Goal: Feedback & Contribution: Submit feedback/report problem

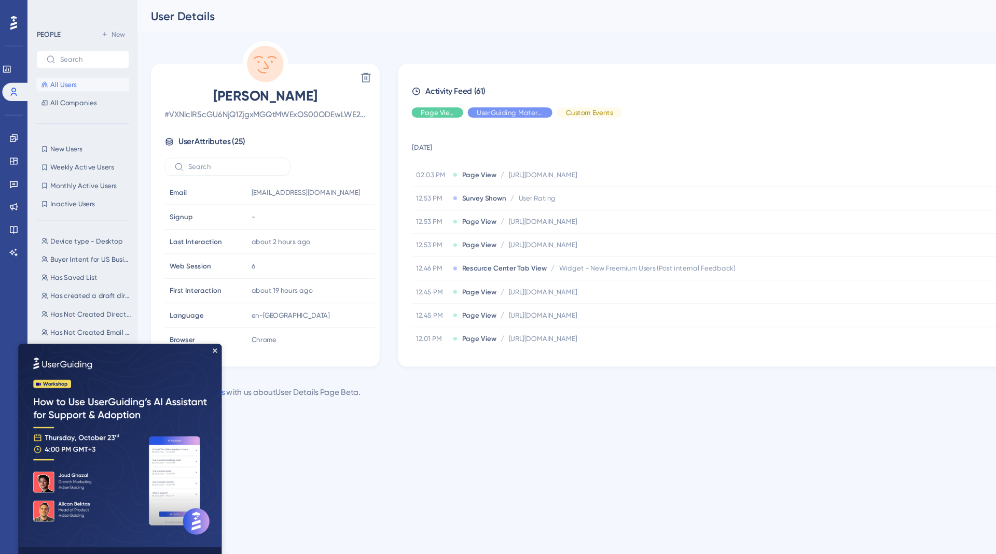
scroll to position [280, 0]
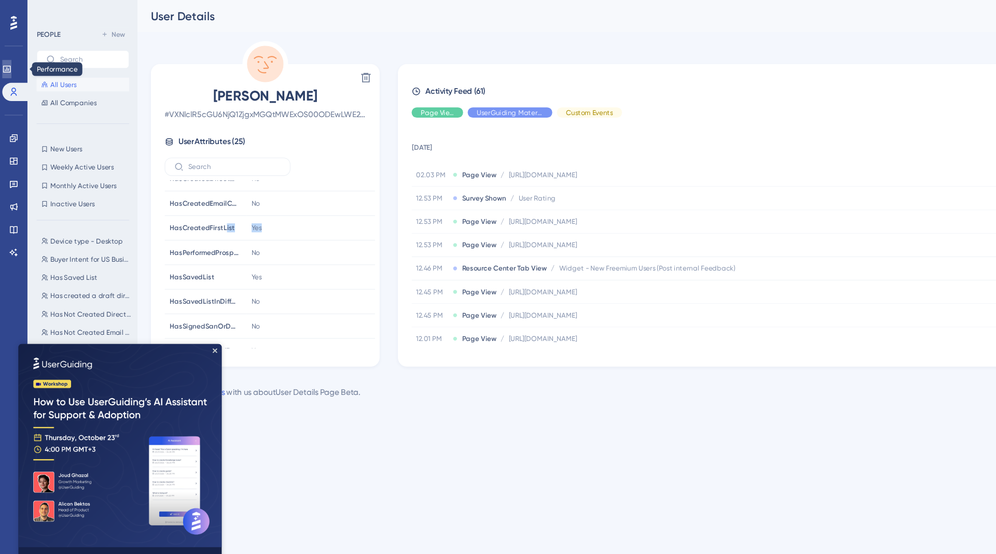
click at [10, 62] on icon at bounding box center [6, 63] width 8 height 8
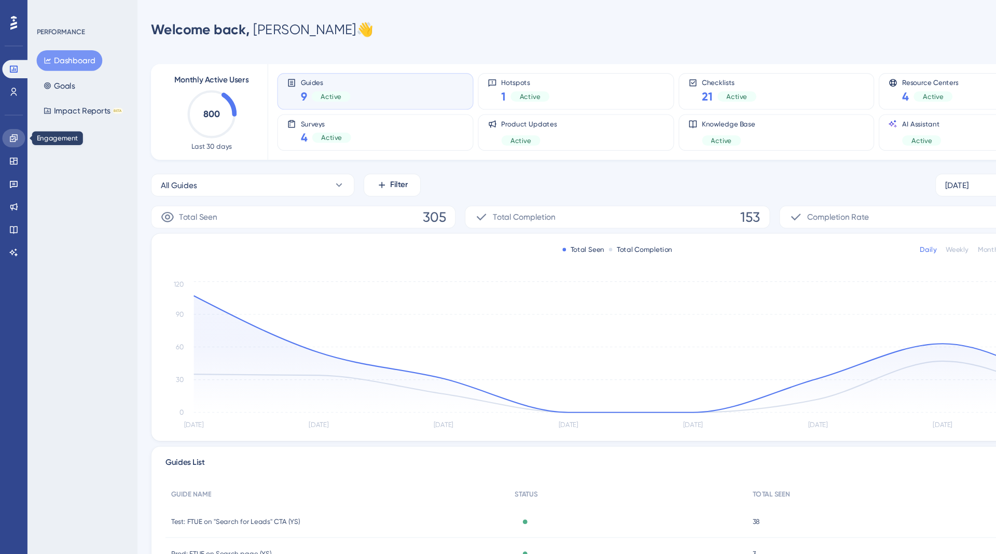
click at [9, 128] on icon at bounding box center [12, 125] width 7 height 7
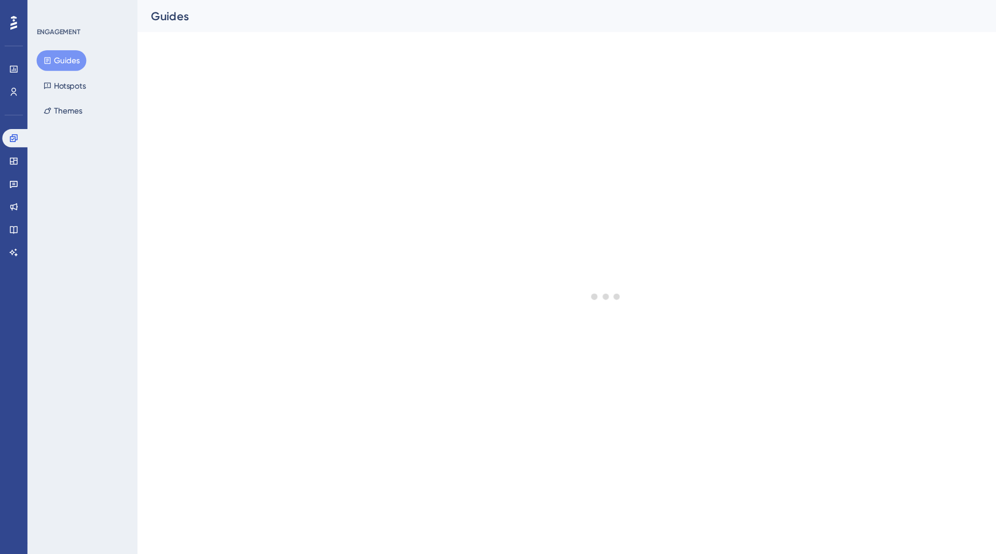
click at [59, 54] on button "Guides" at bounding box center [55, 55] width 45 height 19
click at [59, 85] on button "Hotspots" at bounding box center [58, 77] width 51 height 19
click at [58, 59] on button "Guides" at bounding box center [55, 55] width 45 height 19
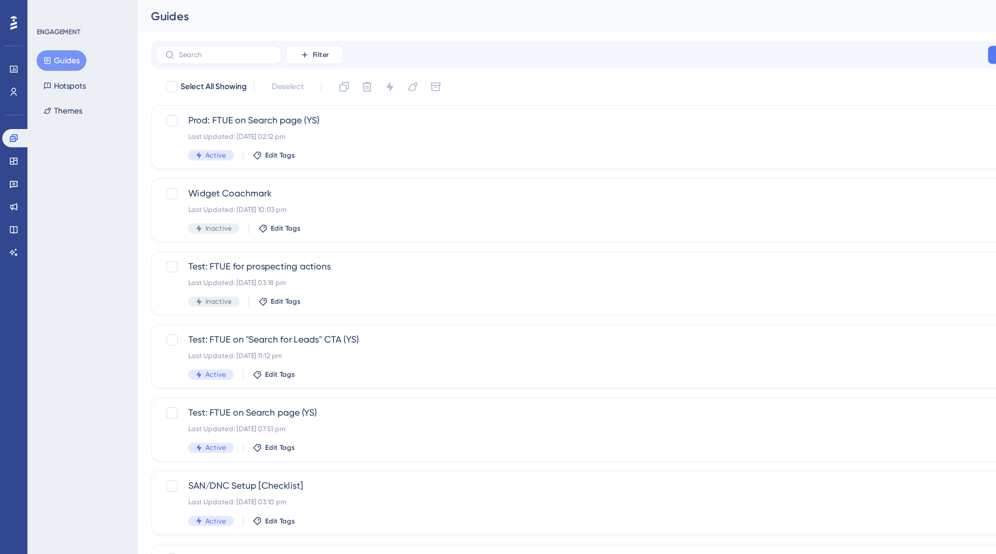
click at [192, 40] on div "Filter New Guide" at bounding box center [560, 49] width 846 height 25
click at [193, 49] on input "text" at bounding box center [204, 49] width 84 height 7
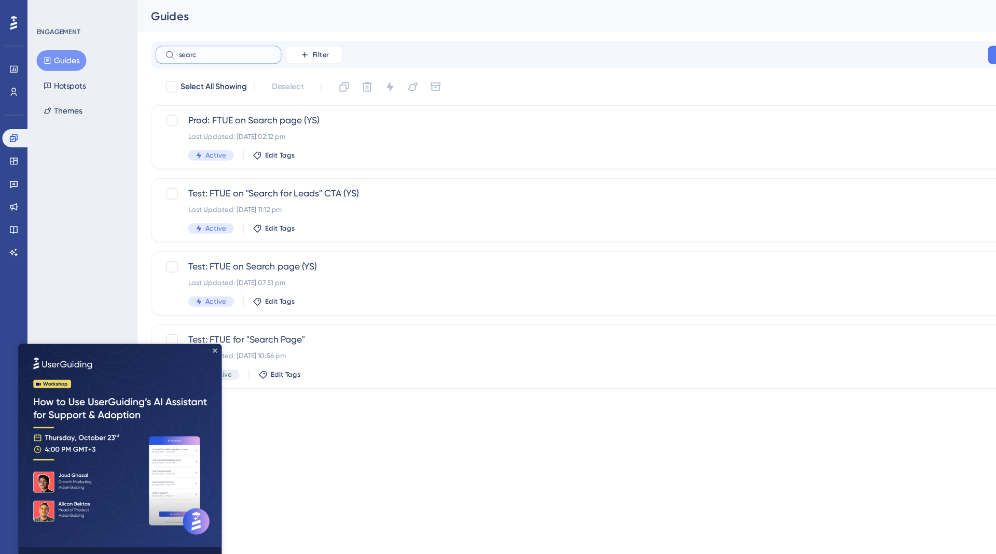
type input "searc"
click at [197, 349] on icon "Close Preview" at bounding box center [197, 350] width 4 height 4
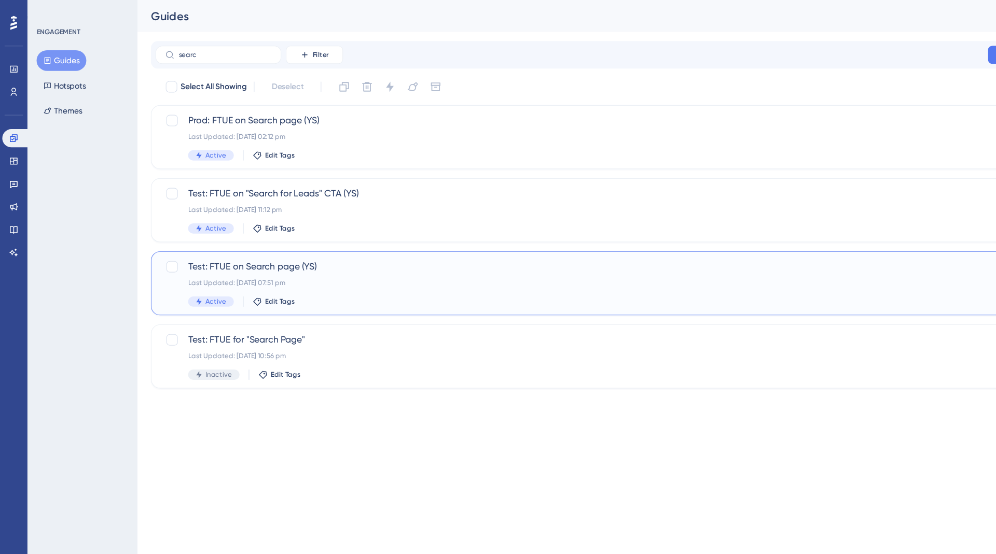
click at [249, 248] on div "Test: FTUE on Search page (YS) Last Updated: 07 Oct 2025 07:51 pm Active Edit T…" at bounding box center [519, 257] width 696 height 43
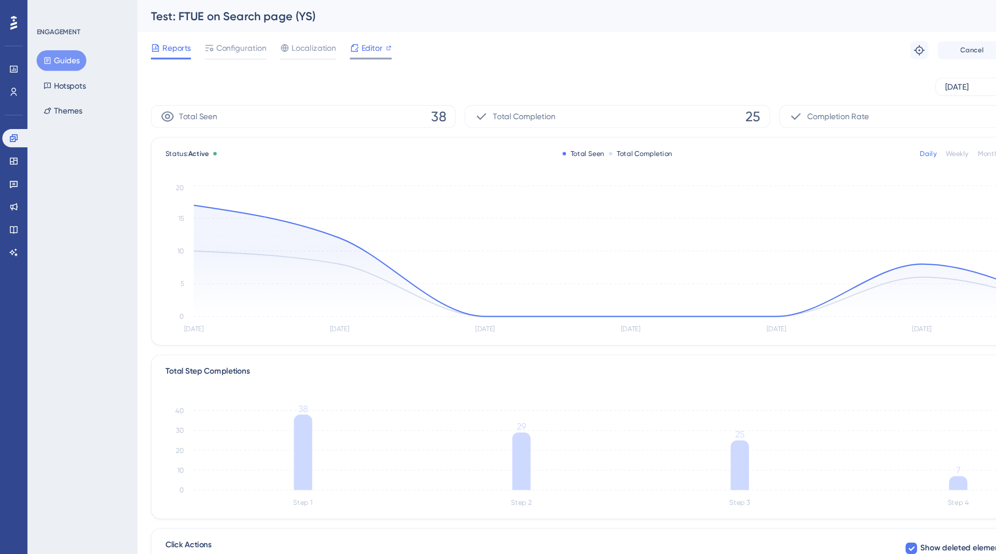
click at [329, 44] on span "Editor" at bounding box center [337, 43] width 19 height 12
click at [57, 60] on button "Guides" at bounding box center [55, 55] width 45 height 19
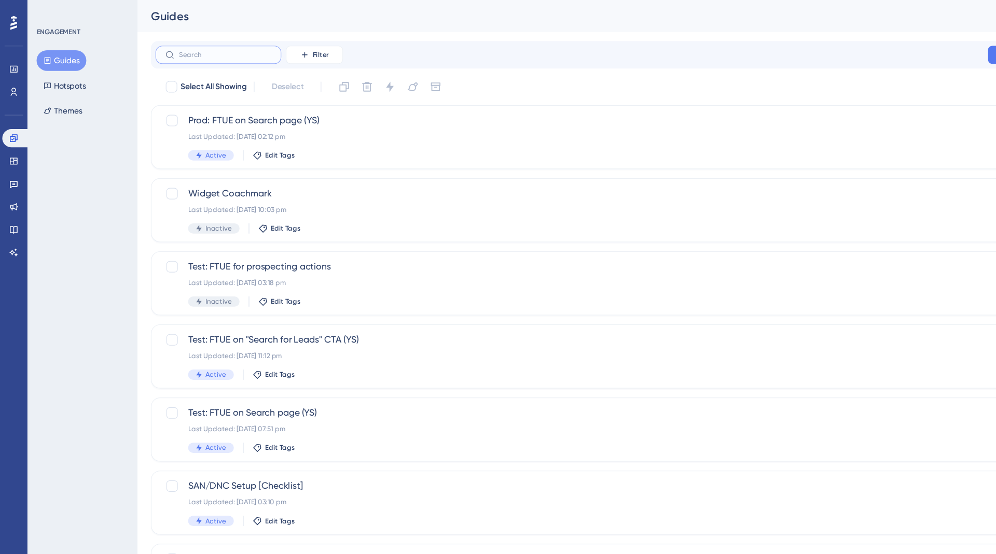
click at [205, 49] on input "text" at bounding box center [204, 49] width 84 height 7
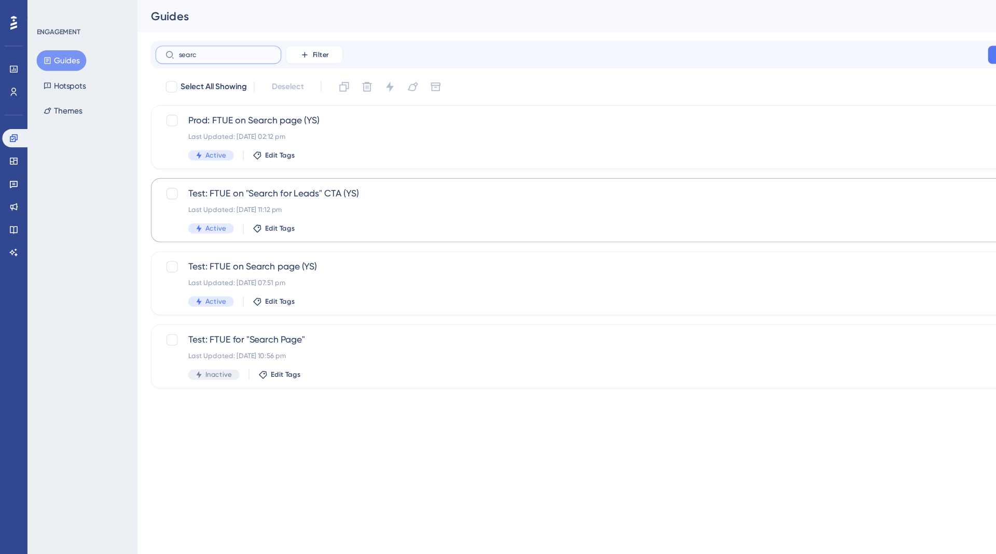
type input "searc"
click at [252, 179] on span "Test: FTUE on "Search for Leads" CTA (YS)" at bounding box center [519, 176] width 696 height 12
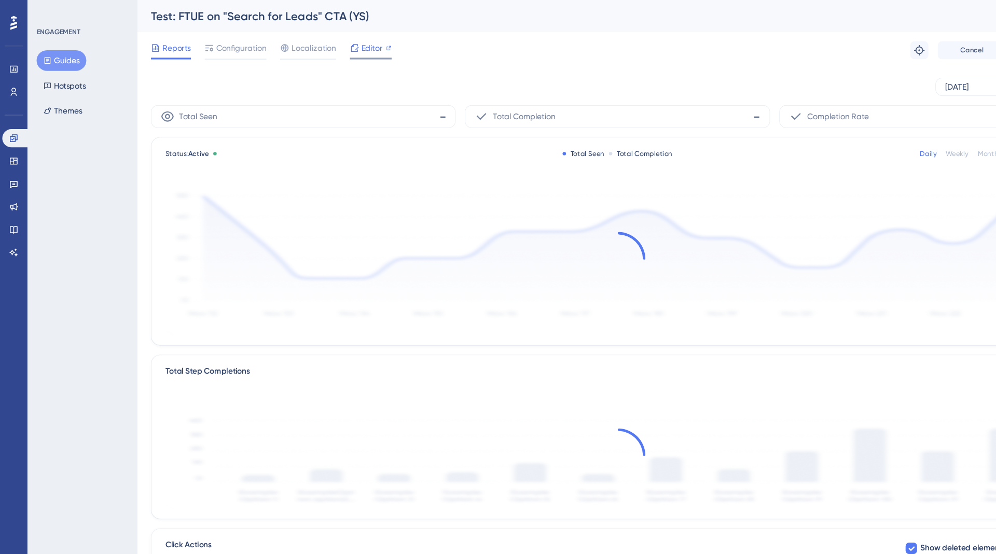
click at [335, 46] on span "Editor" at bounding box center [337, 43] width 19 height 12
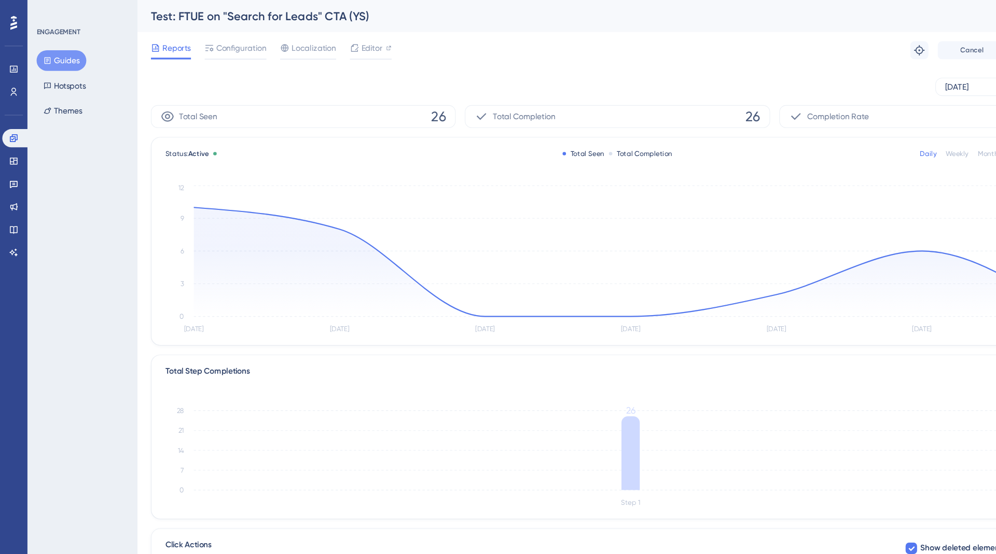
click at [65, 52] on button "Guides" at bounding box center [55, 55] width 45 height 19
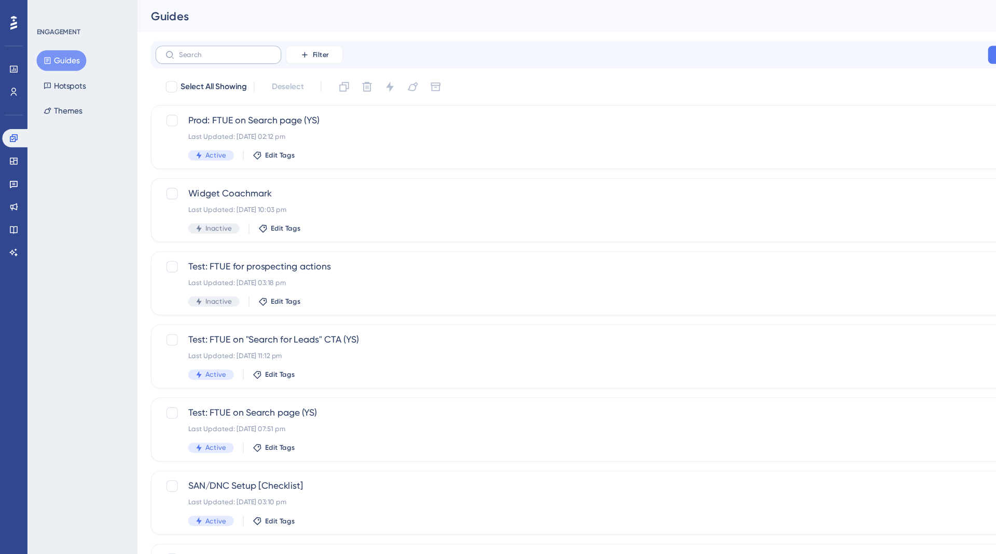
click at [190, 45] on label at bounding box center [198, 49] width 114 height 17
click at [190, 46] on input "text" at bounding box center [204, 49] width 84 height 7
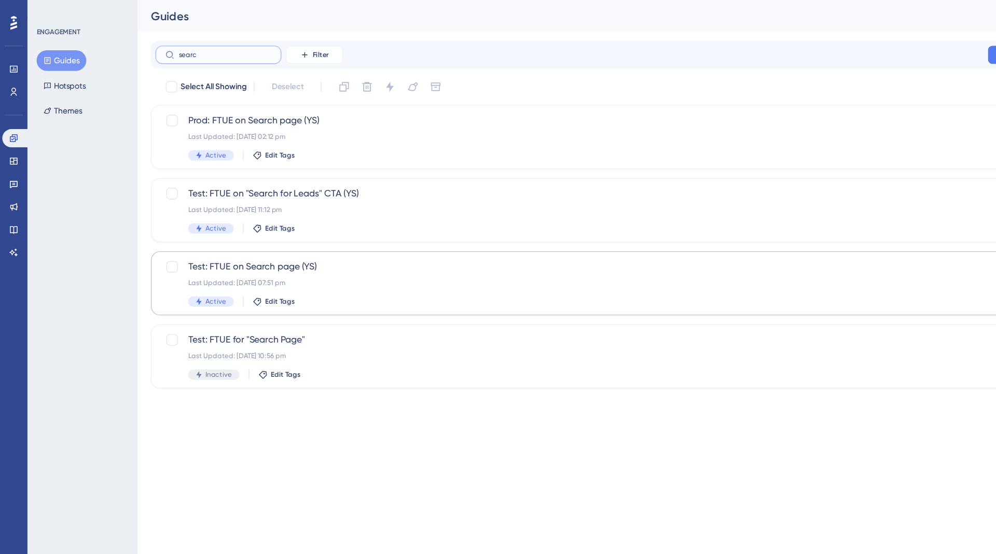
type input "searc"
click at [249, 246] on span "Test: FTUE on Search page (YS)" at bounding box center [519, 242] width 696 height 12
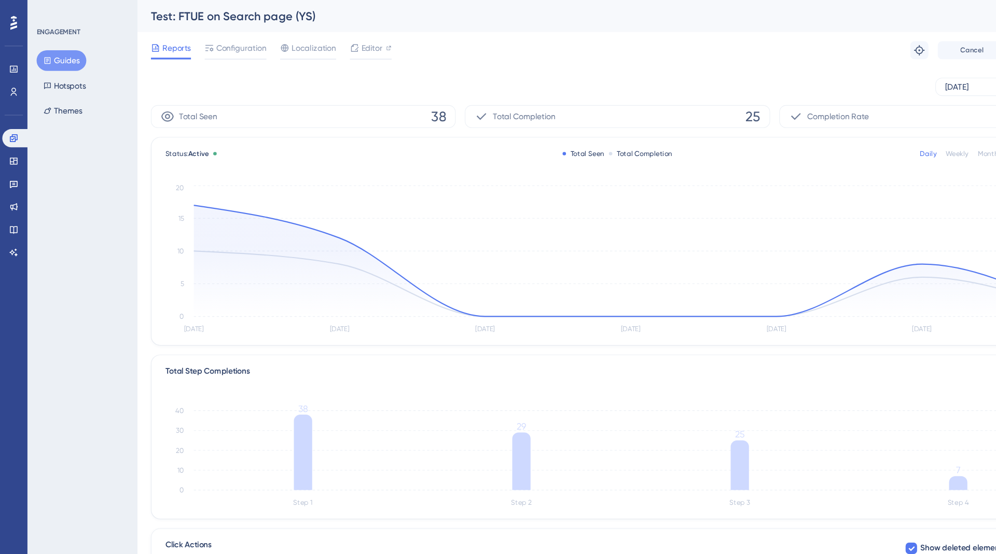
click at [58, 55] on button "Guides" at bounding box center [55, 55] width 45 height 19
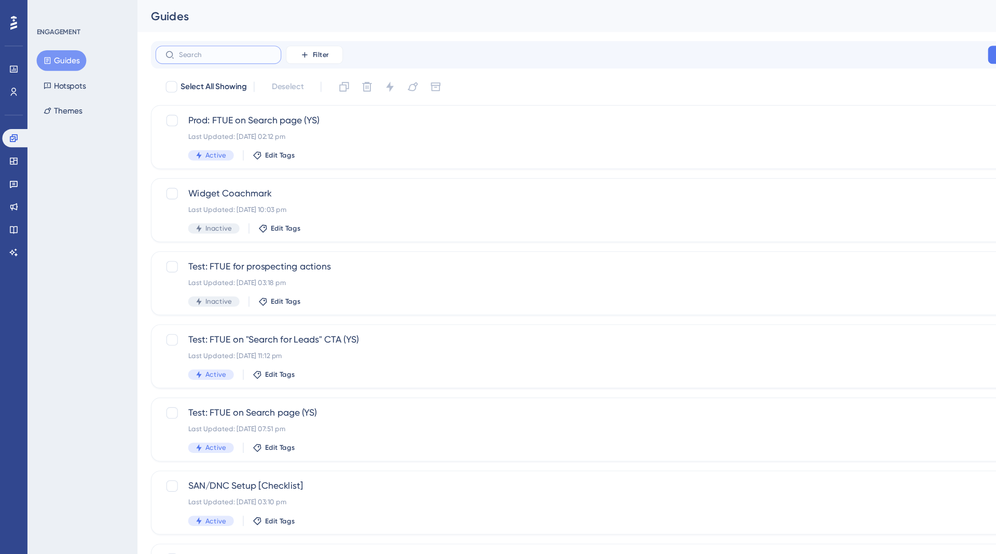
click at [185, 51] on input "text" at bounding box center [204, 49] width 84 height 7
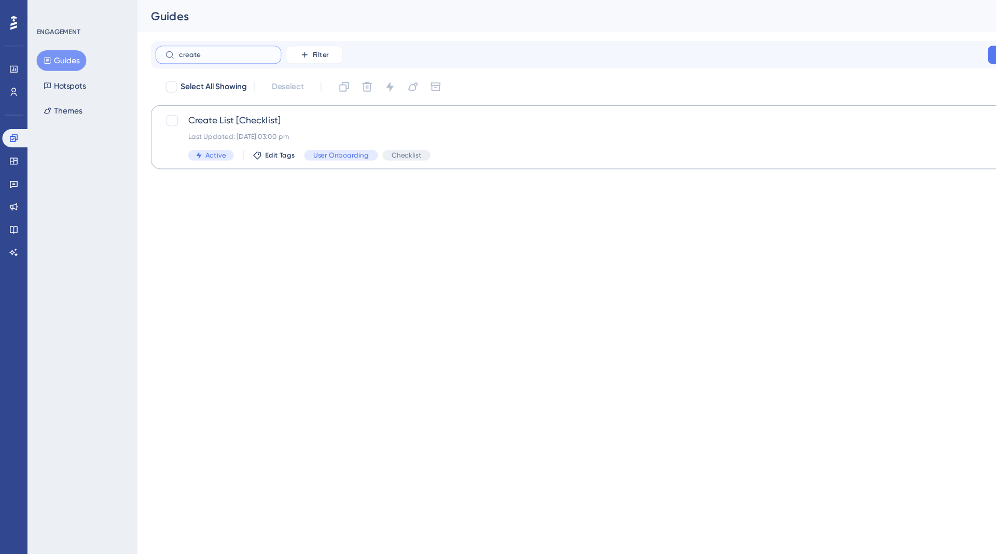
type input "create"
click at [215, 113] on span "Create List [Checklist]" at bounding box center [519, 109] width 696 height 12
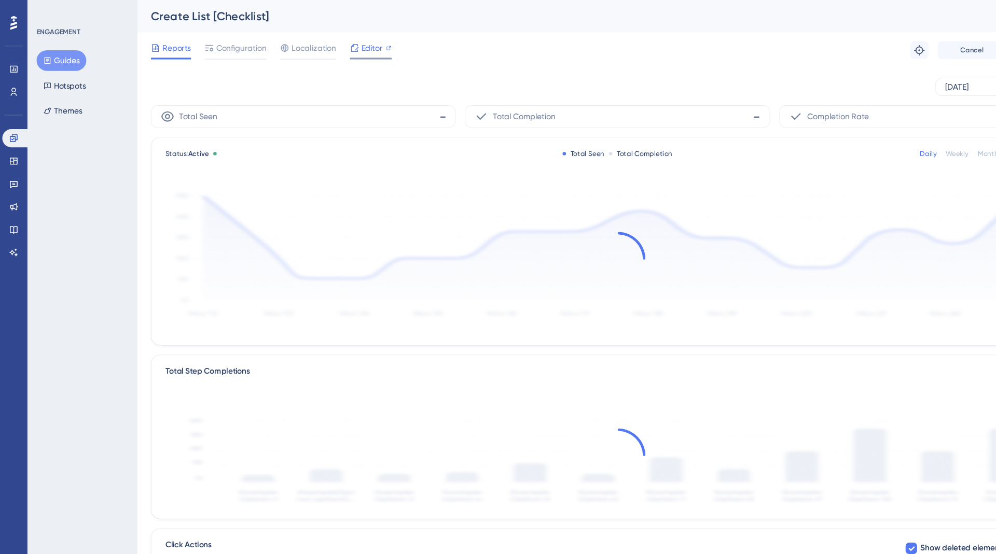
click at [337, 43] on span "Editor" at bounding box center [337, 43] width 19 height 12
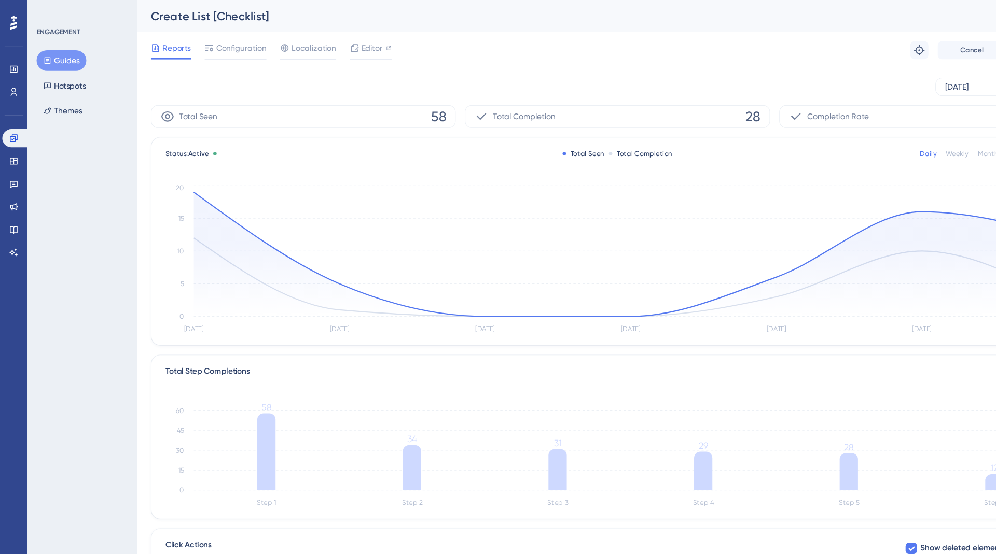
click at [62, 50] on button "Guides" at bounding box center [55, 55] width 45 height 19
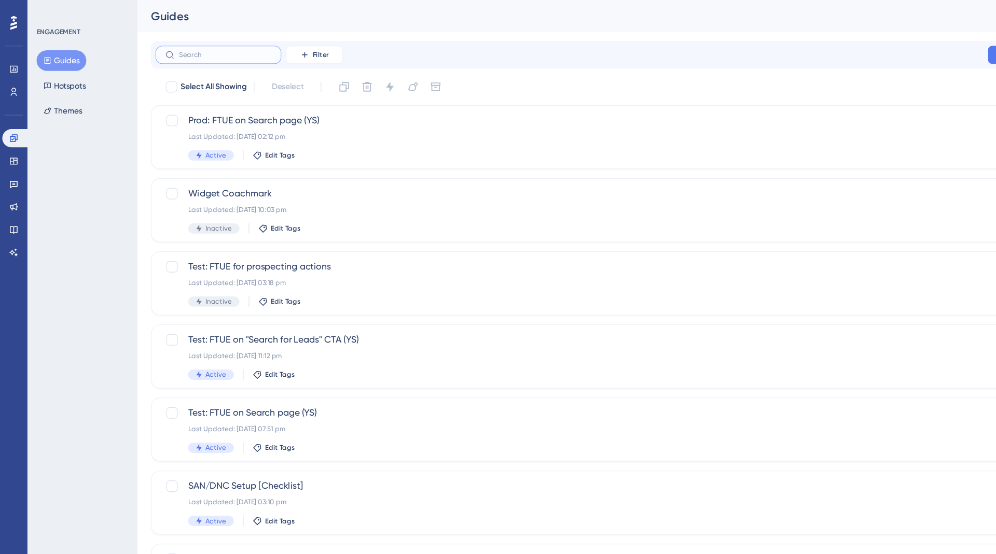
click at [207, 48] on input "text" at bounding box center [204, 49] width 84 height 7
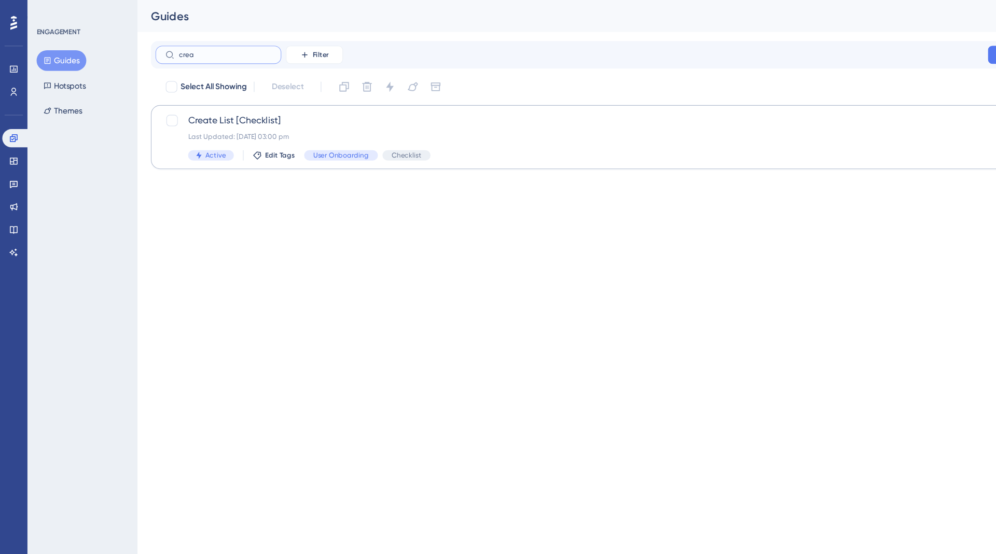
type input "crea"
click at [238, 108] on span "Create List [Checklist]" at bounding box center [519, 109] width 696 height 12
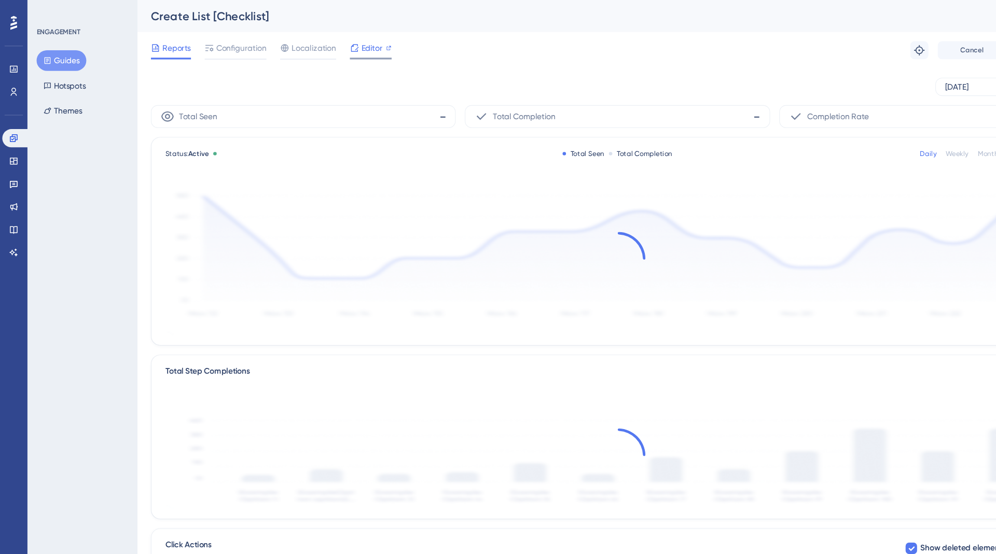
click at [335, 45] on span "Editor" at bounding box center [337, 43] width 19 height 12
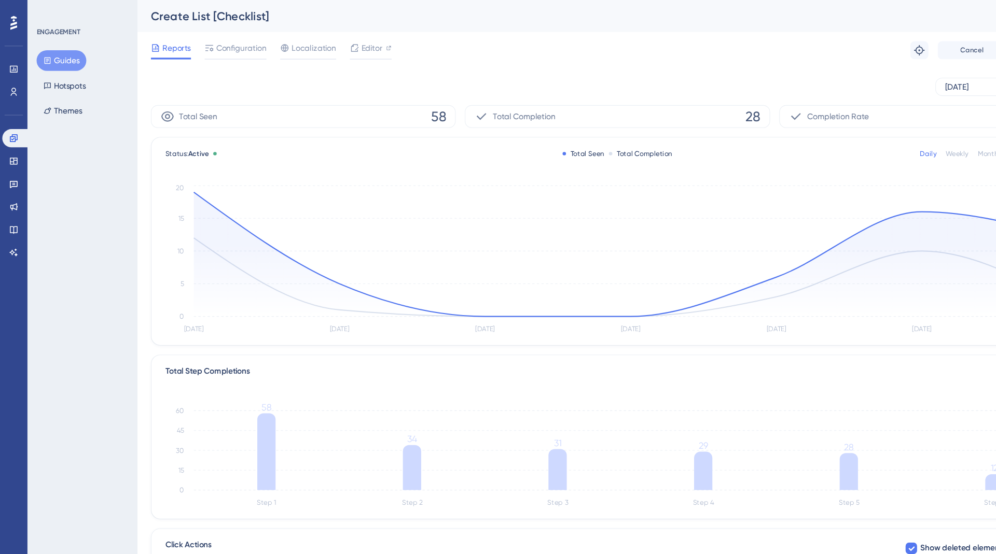
click at [57, 54] on button "Guides" at bounding box center [55, 55] width 45 height 19
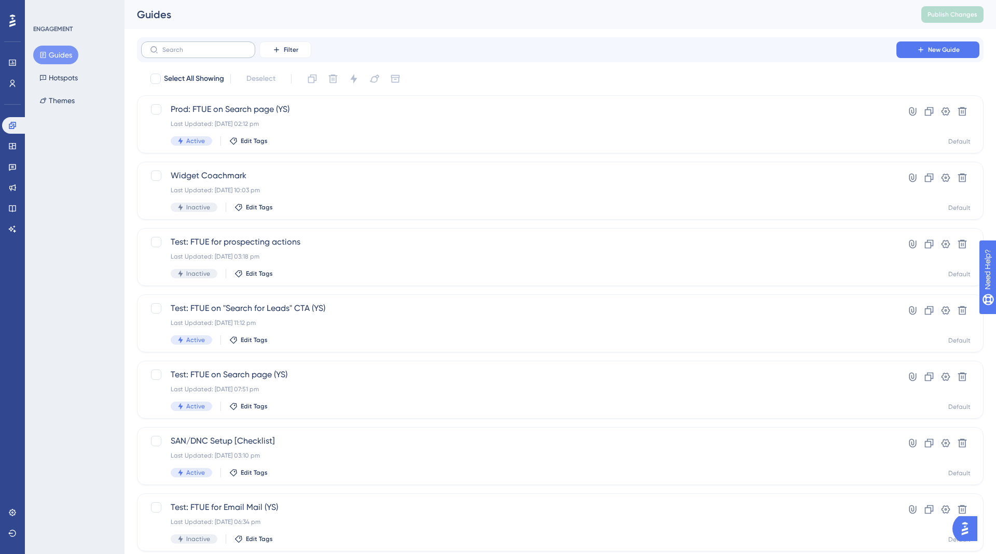
click at [198, 54] on label at bounding box center [198, 49] width 114 height 17
click at [198, 53] on input "text" at bounding box center [204, 49] width 84 height 7
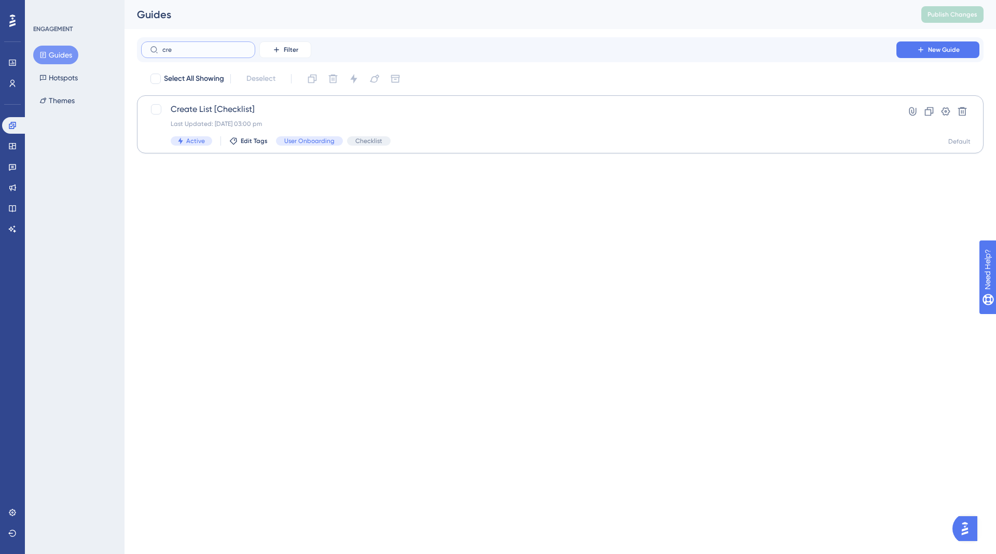
type input "cre"
click at [226, 116] on div "Create List [Checklist] Last Updated: 07 Oct 2025 03:00 pm Active Edit Tags Use…" at bounding box center [519, 124] width 696 height 43
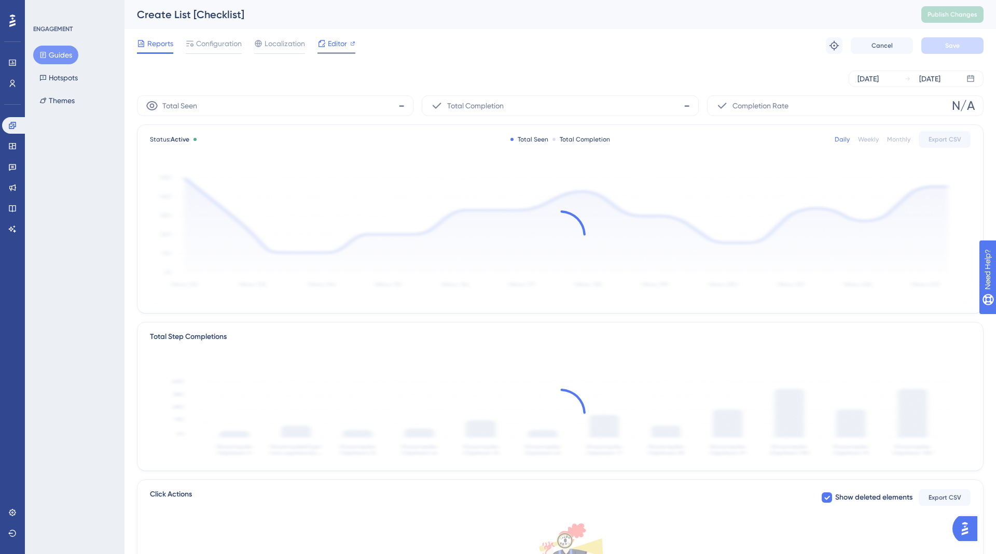
click at [342, 47] on span "Editor" at bounding box center [337, 43] width 19 height 12
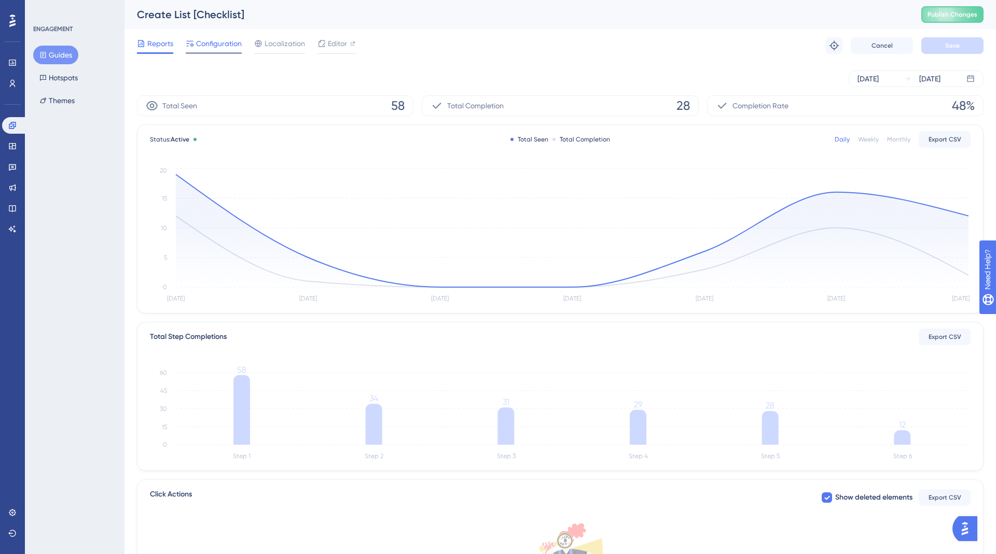
click at [228, 48] on span "Configuration" at bounding box center [219, 43] width 46 height 12
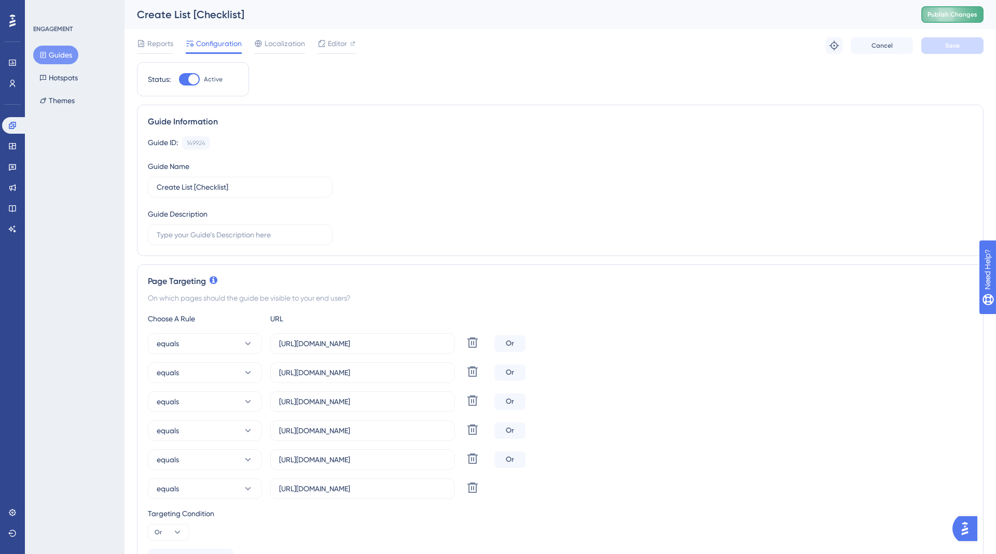
click at [954, 18] on span "Publish Changes" at bounding box center [952, 14] width 50 height 8
click at [59, 49] on button "Guides" at bounding box center [55, 55] width 45 height 19
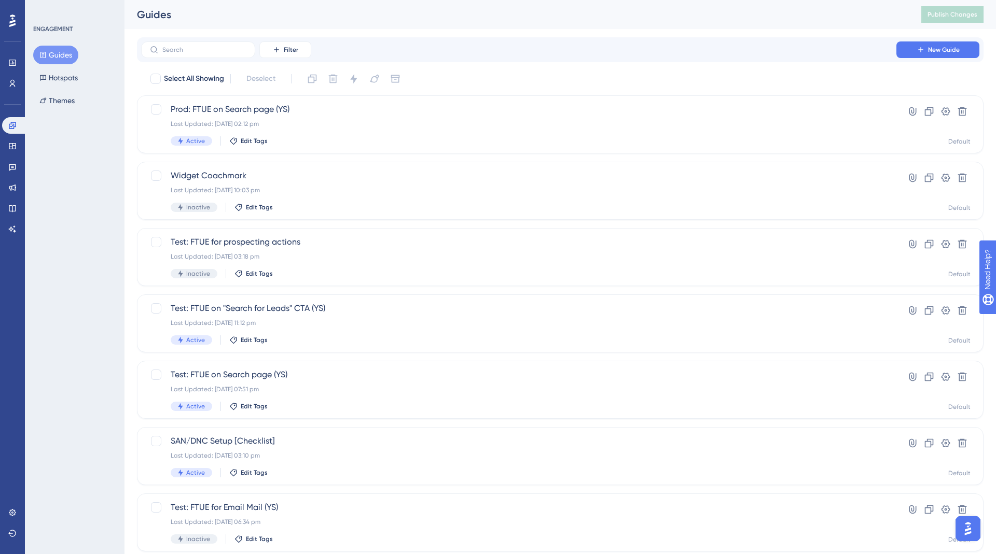
click at [13, 73] on div "Performance Users" at bounding box center [12, 72] width 21 height 37
click at [12, 95] on div "Engagement Widgets Feedback Product Updates Knowledge Base AI Assistant" at bounding box center [12, 165] width 21 height 146
click at [13, 79] on icon at bounding box center [12, 83] width 8 height 8
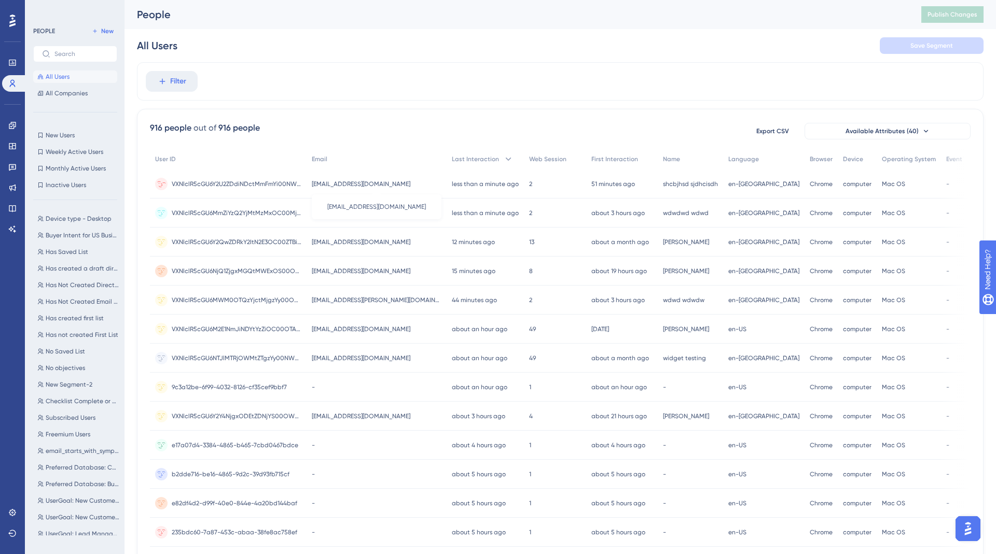
click at [358, 185] on span "[EMAIL_ADDRESS][DOMAIN_NAME]" at bounding box center [361, 184] width 99 height 8
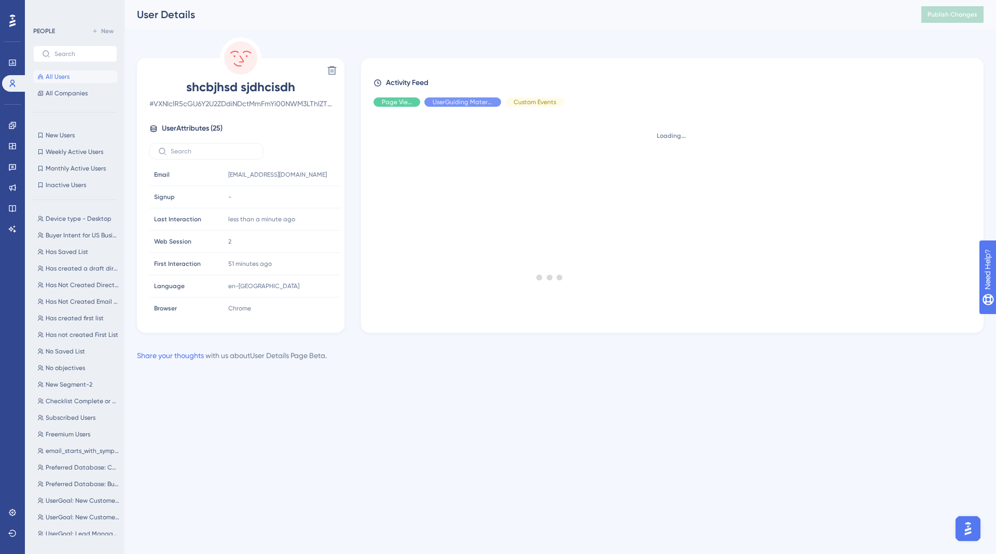
click at [276, 174] on div at bounding box center [550, 277] width 892 height 480
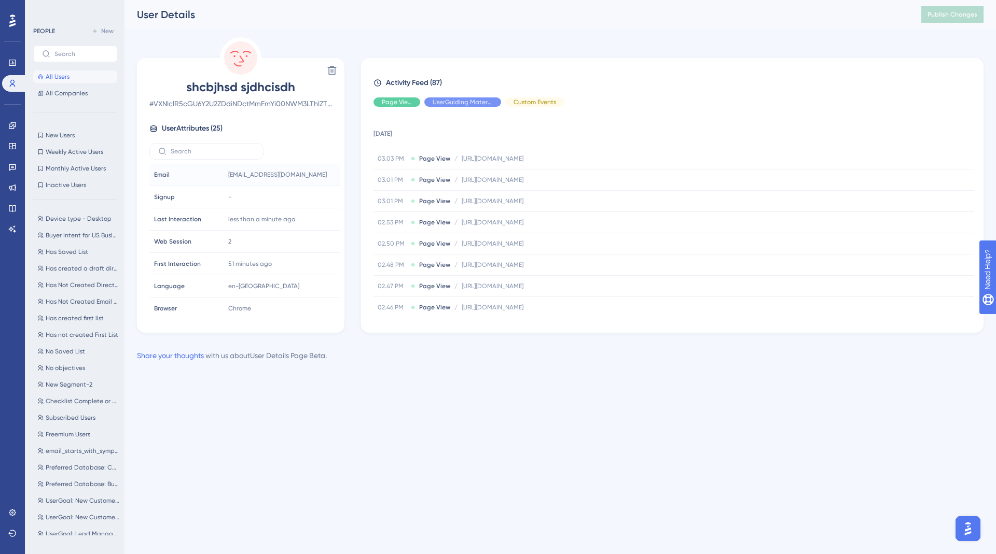
click at [308, 175] on span "[EMAIL_ADDRESS][DOMAIN_NAME]" at bounding box center [277, 175] width 99 height 8
click at [319, 177] on icon at bounding box center [323, 175] width 10 height 10
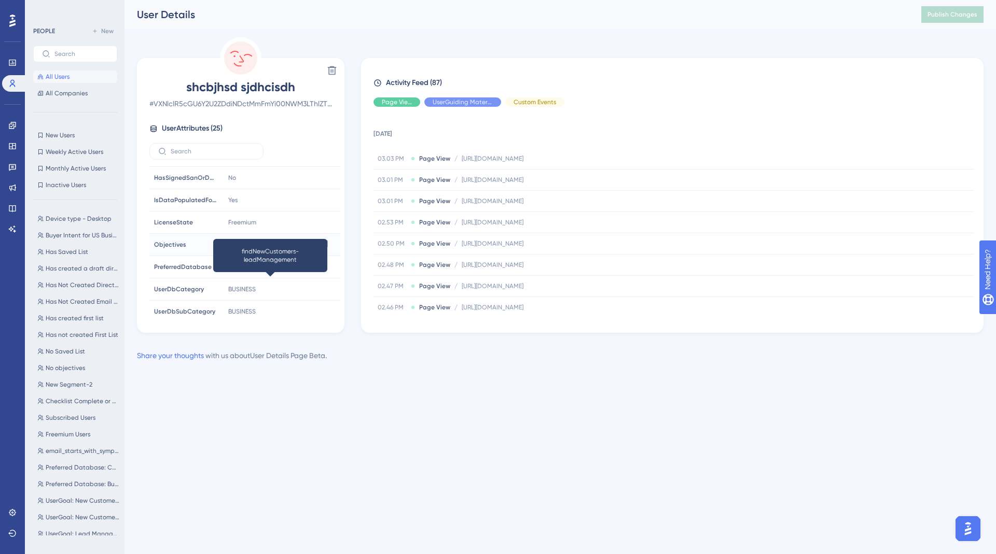
scroll to position [399, 0]
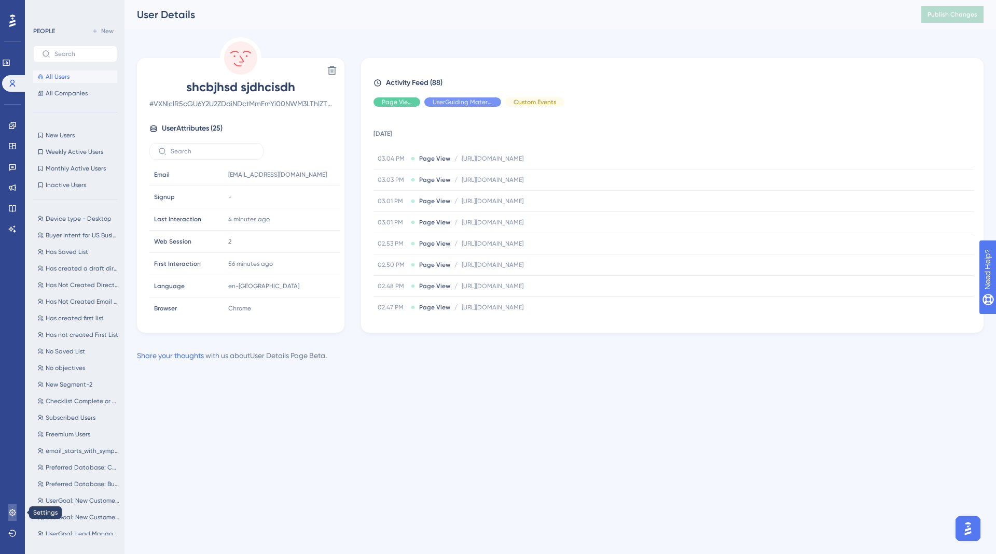
click at [11, 516] on icon at bounding box center [12, 513] width 8 height 8
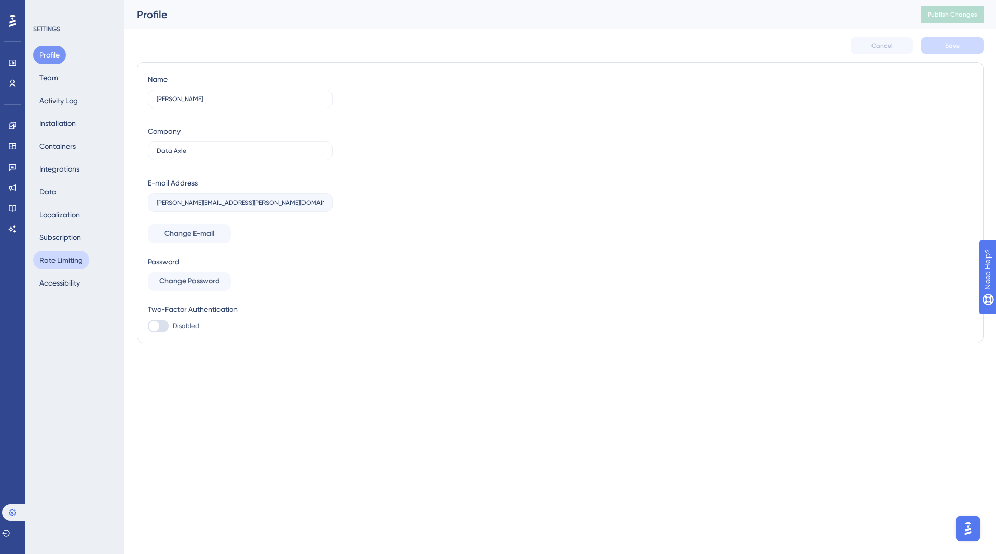
click at [58, 259] on button "Rate Limiting" at bounding box center [61, 260] width 56 height 19
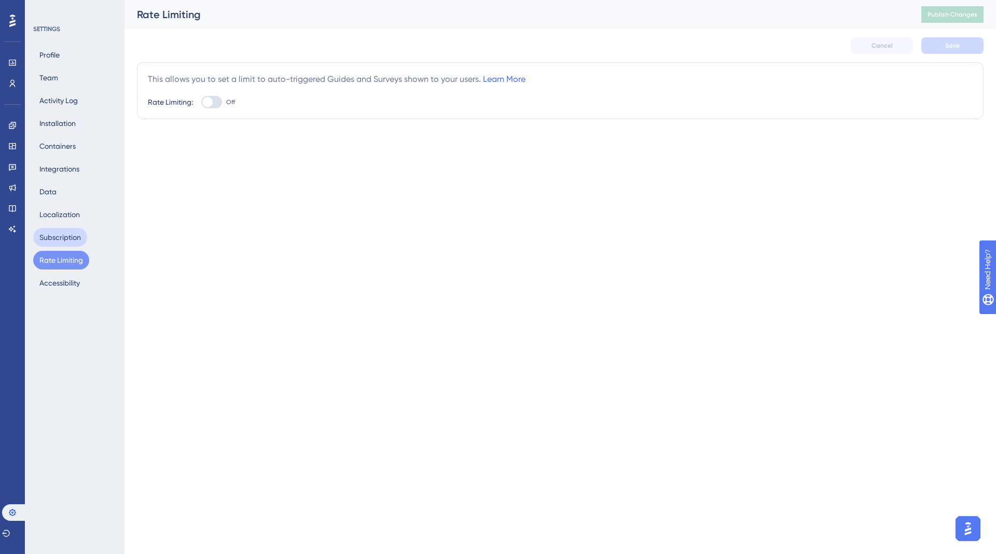
click at [65, 238] on button "Subscription" at bounding box center [60, 237] width 54 height 19
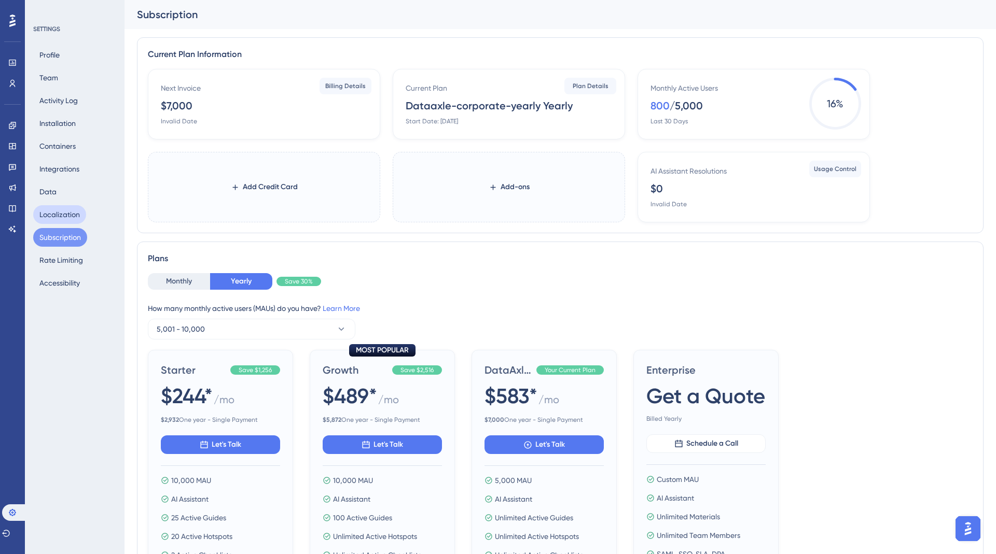
click at [61, 224] on button "Localization" at bounding box center [59, 214] width 53 height 19
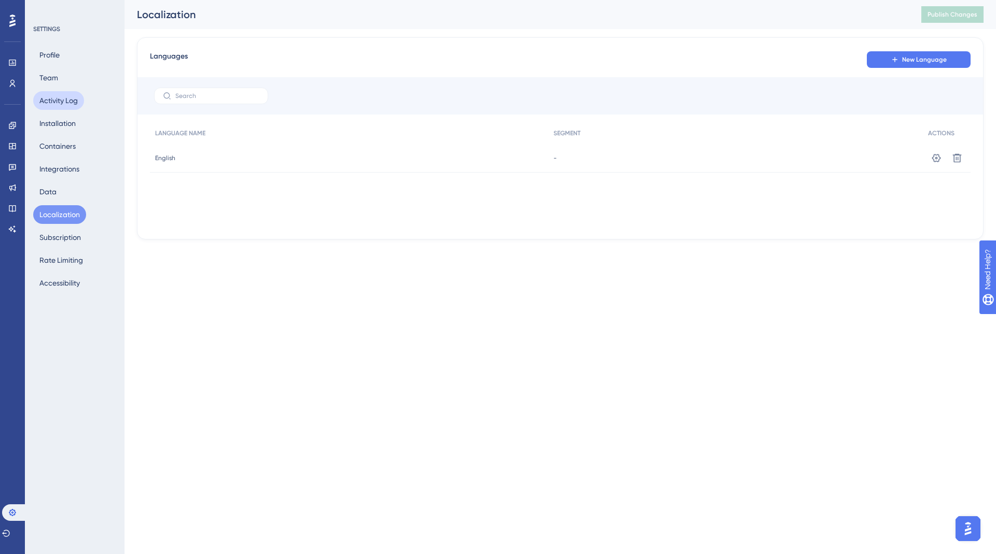
click at [56, 104] on button "Activity Log" at bounding box center [58, 100] width 51 height 19
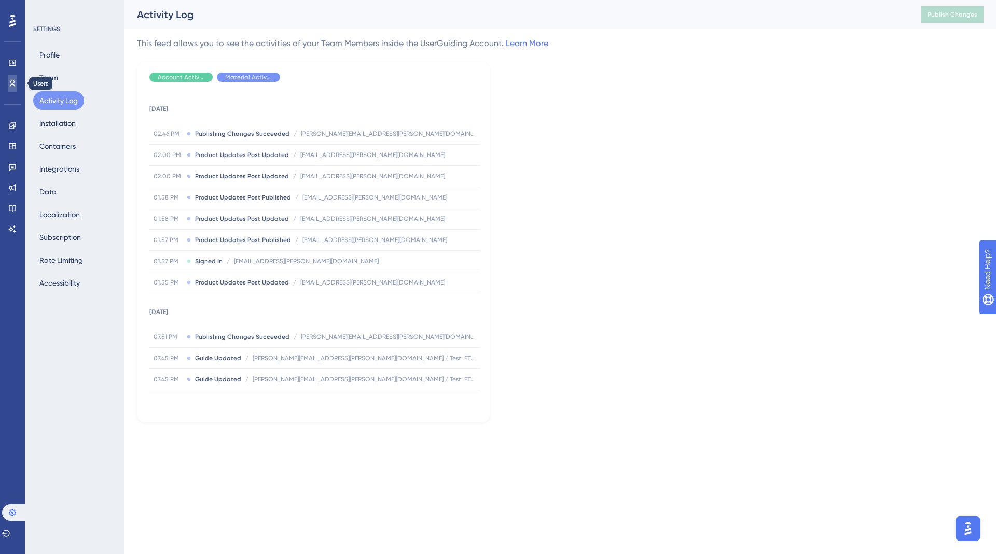
click at [8, 78] on link at bounding box center [12, 83] width 8 height 17
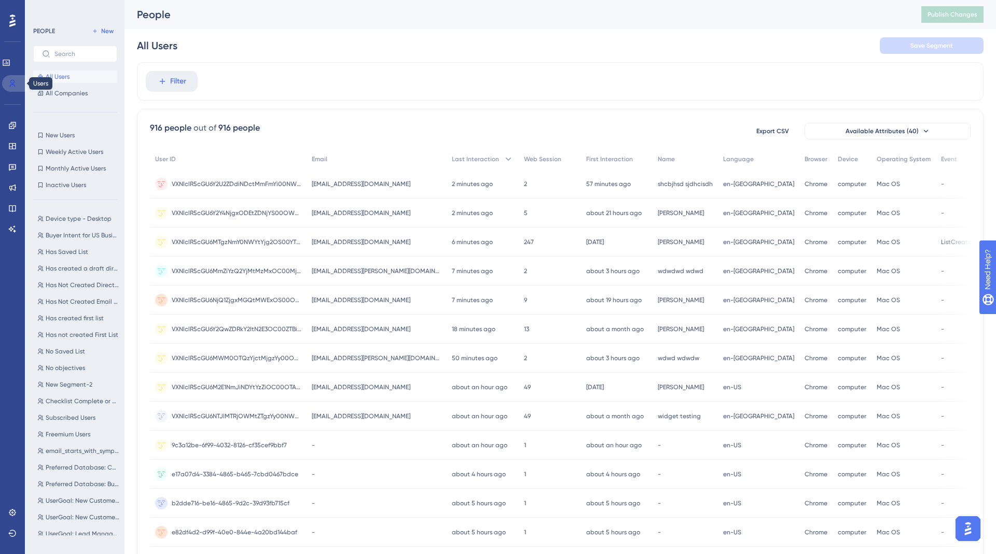
click at [11, 82] on icon at bounding box center [13, 83] width 6 height 7
click at [9, 64] on icon at bounding box center [6, 63] width 7 height 6
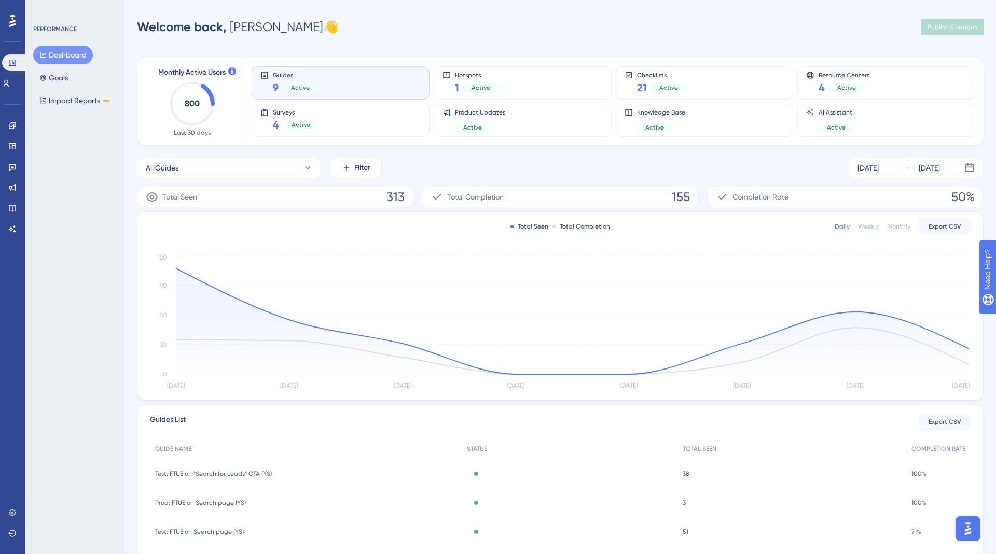
click at [66, 55] on button "Dashboard" at bounding box center [63, 55] width 60 height 19
click at [10, 81] on icon at bounding box center [6, 83] width 8 height 8
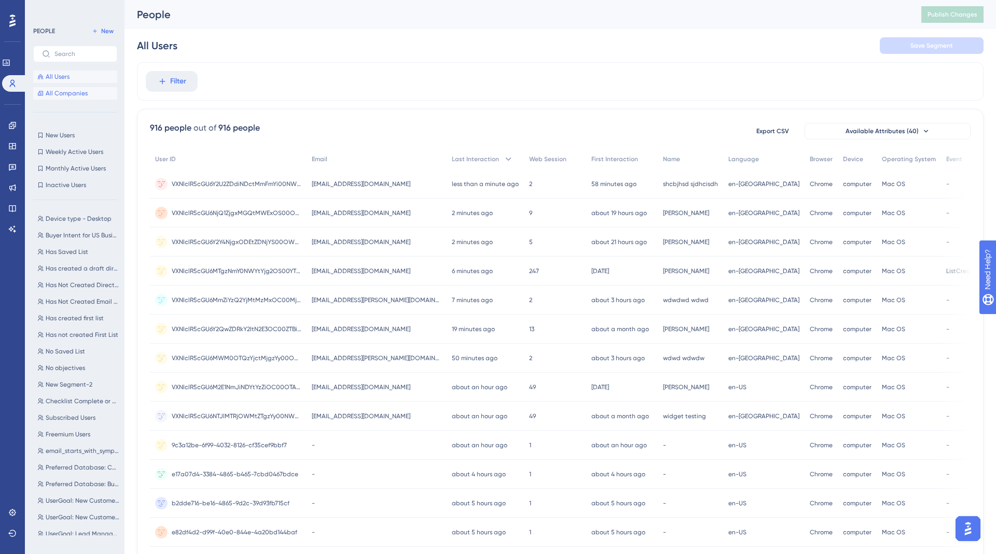
click at [58, 93] on span "All Companies" at bounding box center [67, 93] width 42 height 8
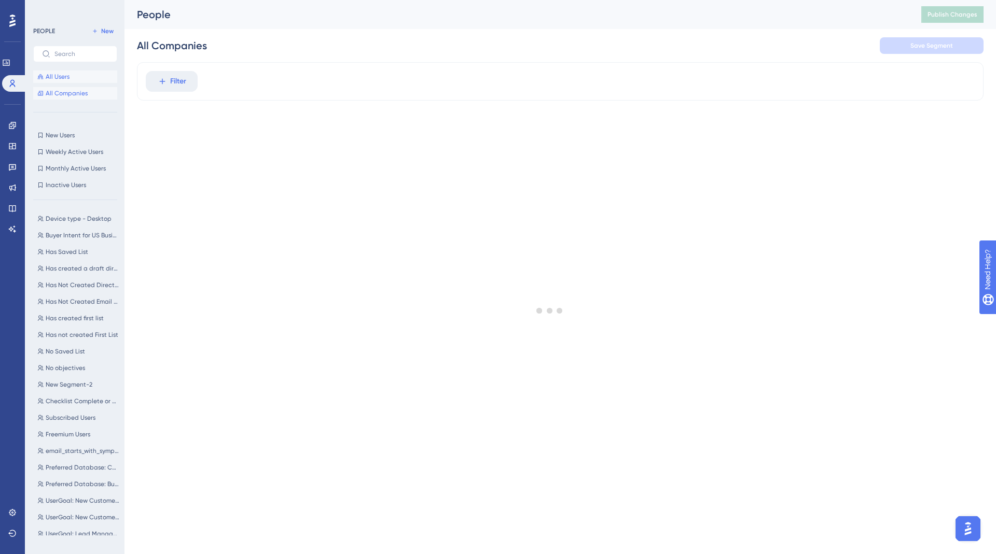
click at [56, 72] on button "All Users" at bounding box center [75, 77] width 84 height 12
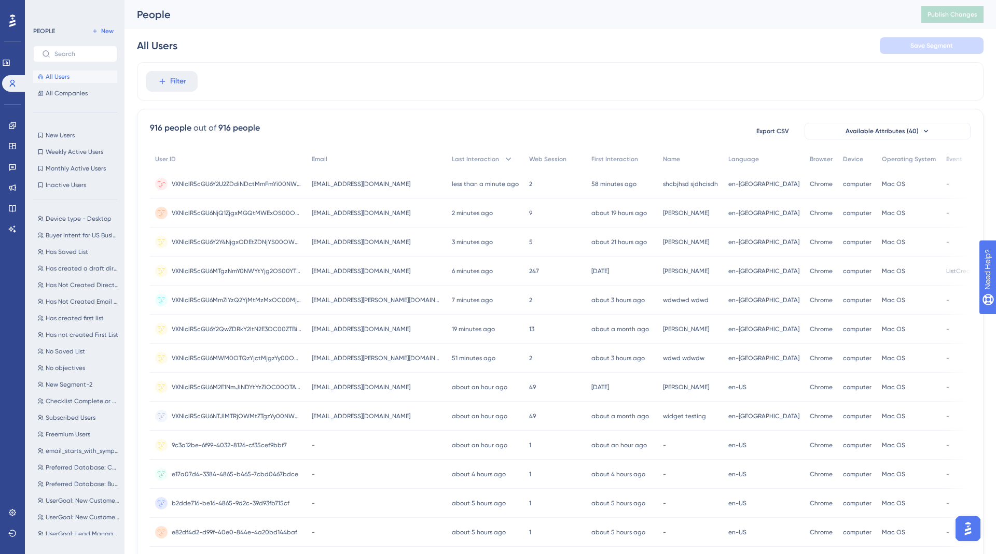
click at [350, 185] on span "[EMAIL_ADDRESS][DOMAIN_NAME]" at bounding box center [361, 184] width 99 height 8
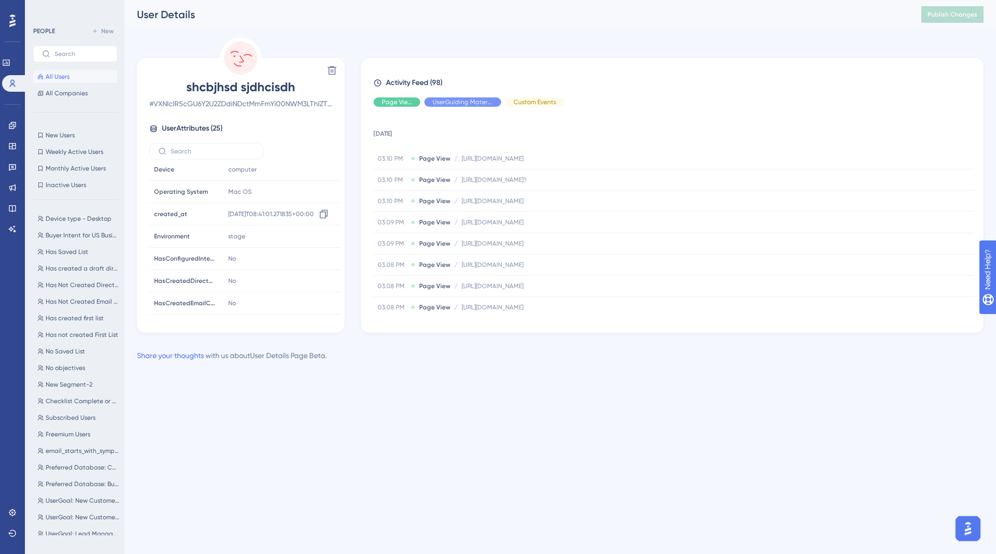
scroll to position [399, 0]
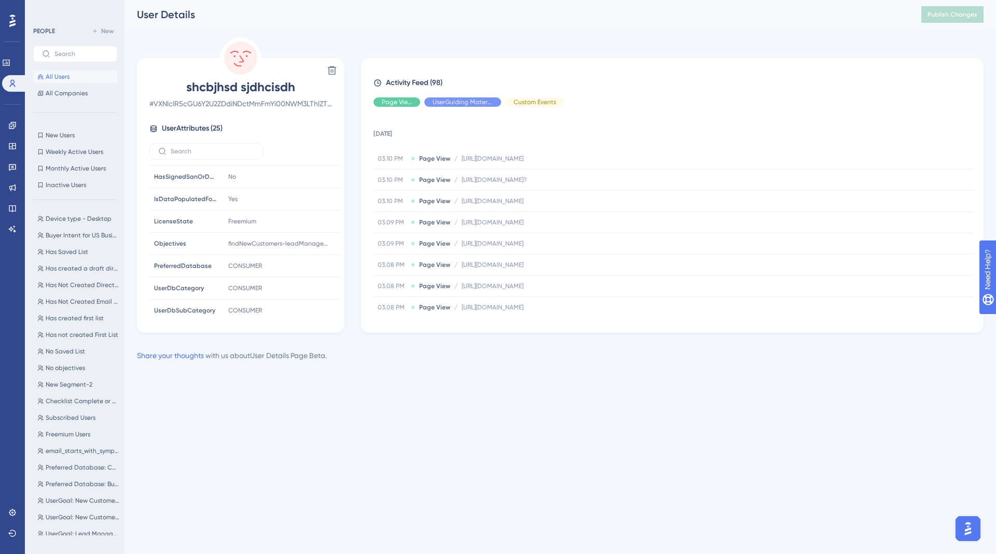
click at [970, 530] on img "Open AI Assistant Launcher" at bounding box center [968, 529] width 19 height 19
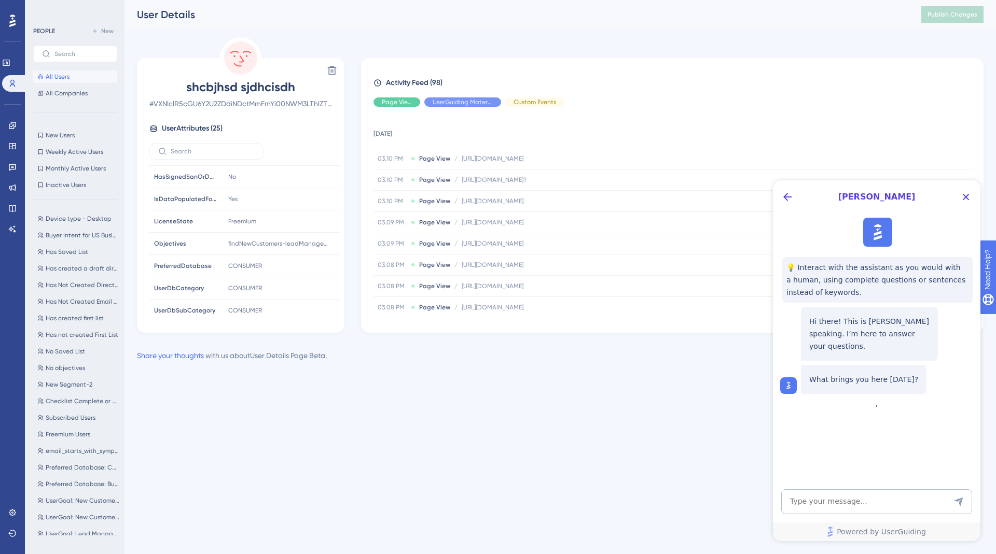
scroll to position [0, 0]
click at [823, 507] on textarea "AI Assistant Text Input" at bounding box center [876, 502] width 191 height 25
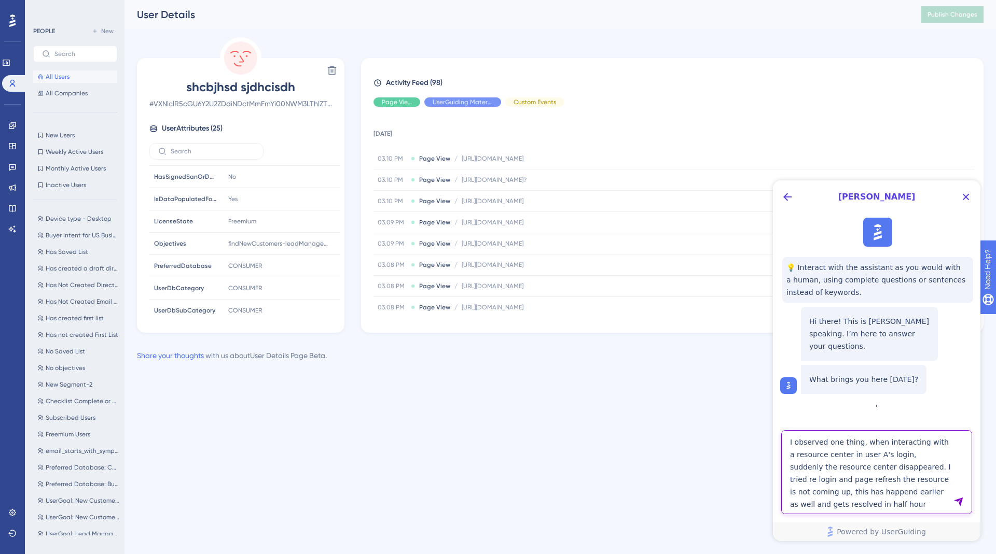
type textarea "I observed one thing, when interacting with a resource center in user A's login…"
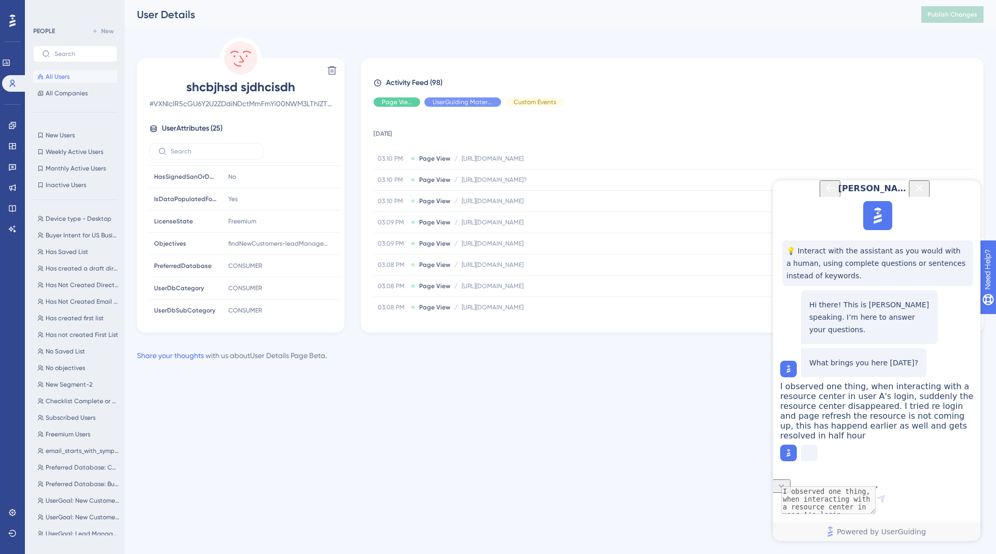
scroll to position [35, 0]
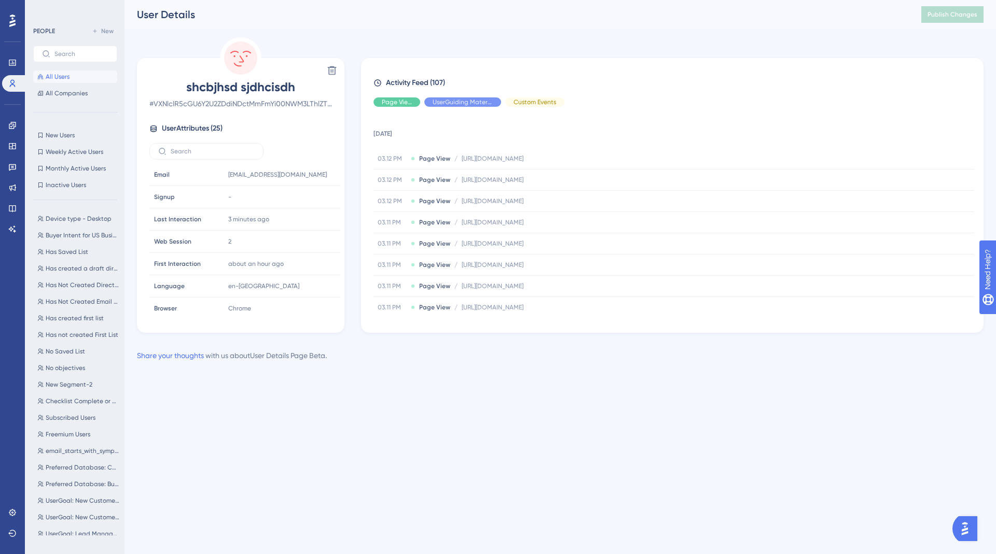
click at [977, 531] on button "Open AI Assistant Launcher" at bounding box center [964, 529] width 25 height 25
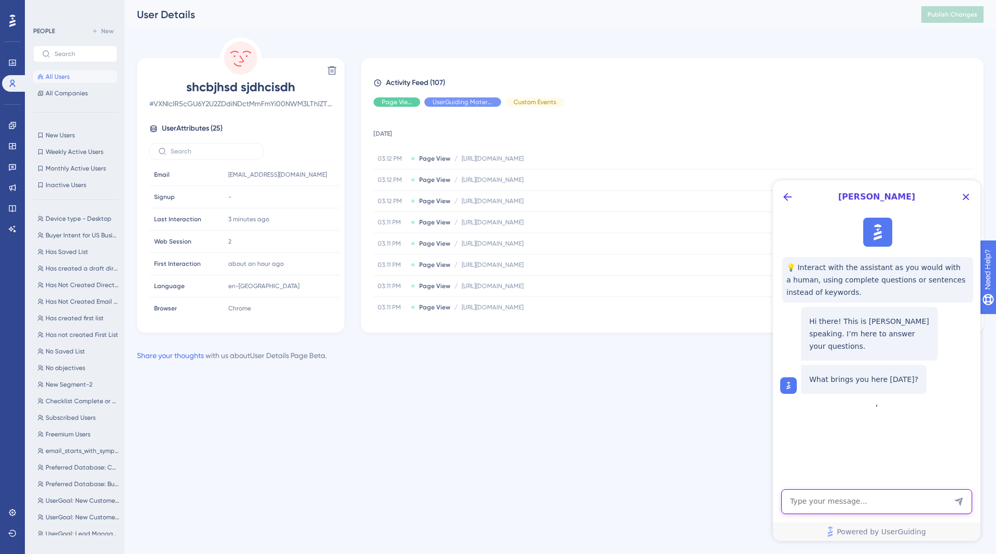
click at [835, 513] on textarea "AI Assistant Text Input" at bounding box center [876, 502] width 191 height 25
click at [823, 499] on textarea "AI Assistant Text Input" at bounding box center [876, 502] width 191 height 25
click at [826, 503] on textarea "AI Assistant Text Input" at bounding box center [876, 502] width 191 height 25
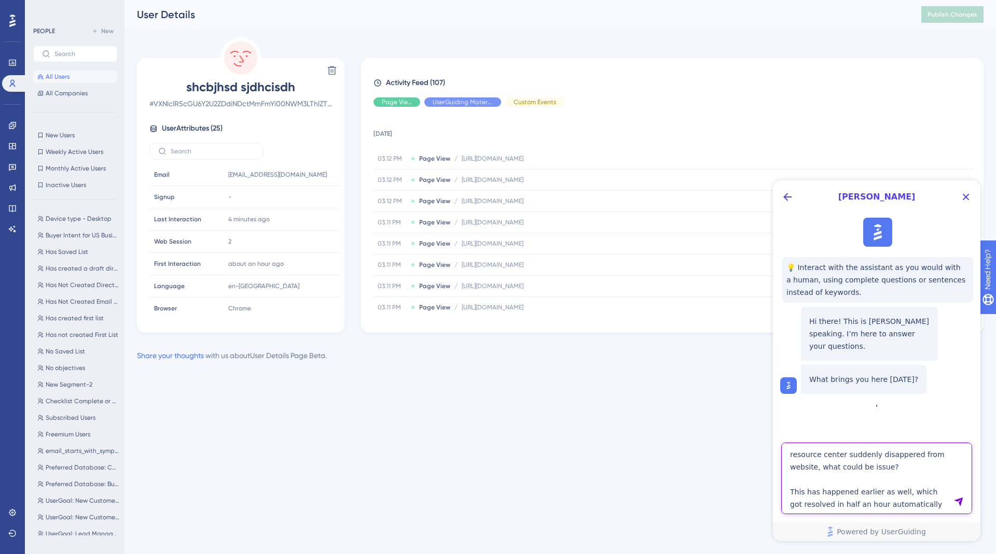
type textarea "resource center suddenly disappered from website, what could be issue? This has…"
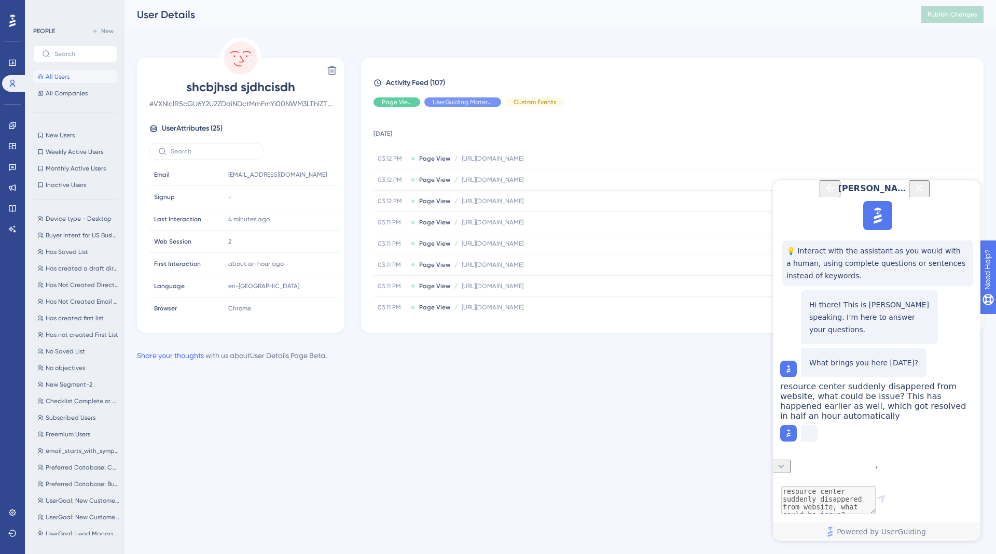
scroll to position [22, 0]
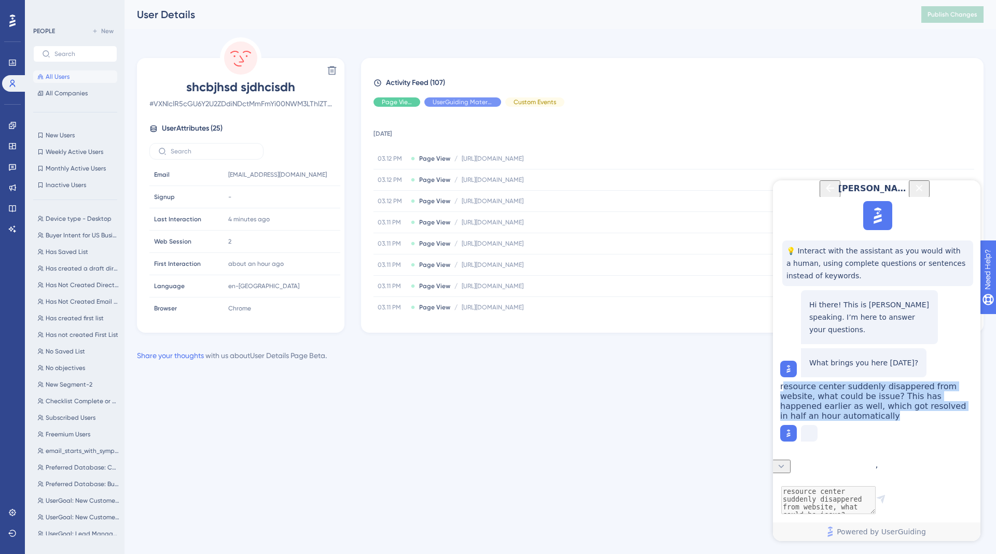
drag, startPoint x: 847, startPoint y: 382, endPoint x: 946, endPoint y: 431, distance: 110.0
click at [946, 421] on span "resource center suddenly disappered from website, what could be issue? This has…" at bounding box center [873, 401] width 186 height 39
copy span "esource center suddenly disappered from website, what could be issue? This has …"
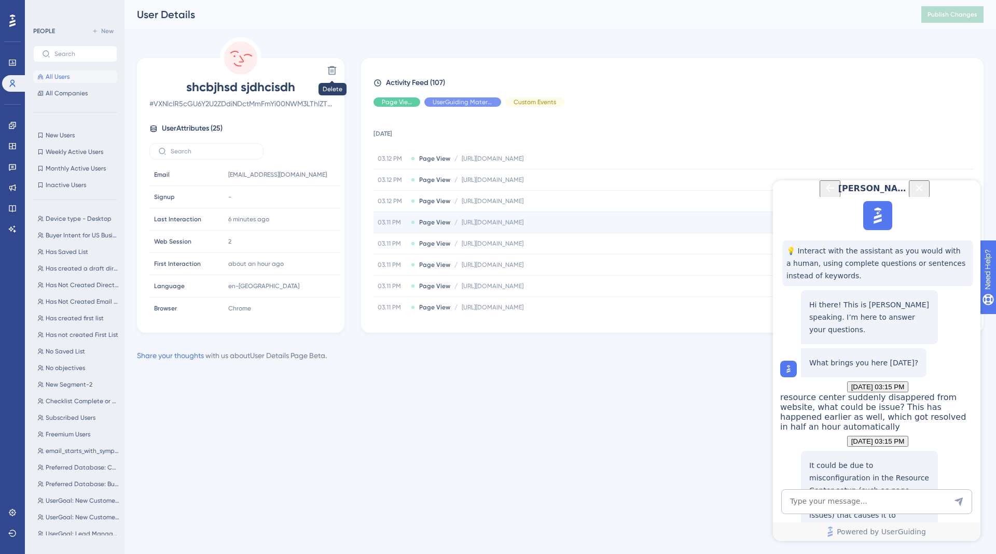
scroll to position [200, 0]
click at [12, 141] on link at bounding box center [12, 146] width 21 height 17
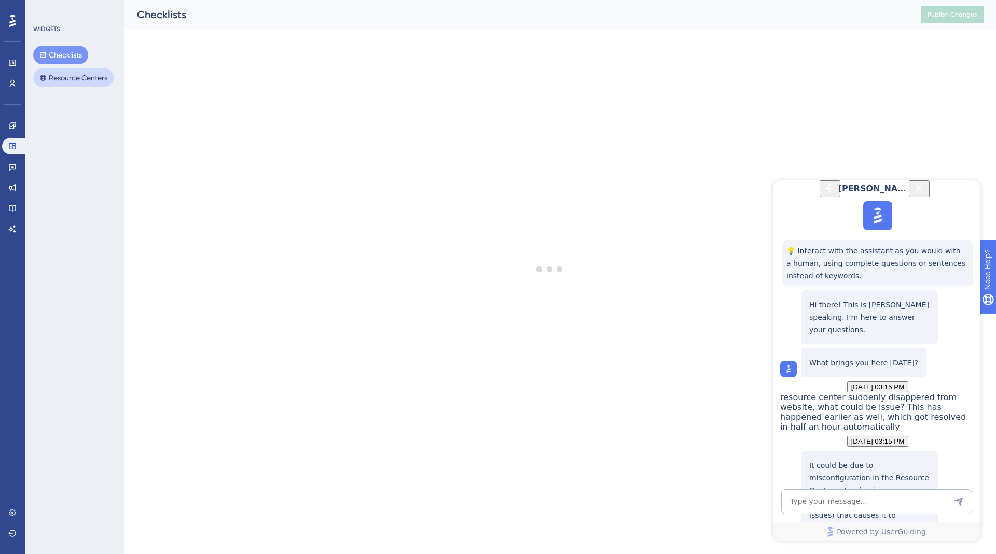
click at [55, 79] on button "Resource Centers" at bounding box center [73, 77] width 80 height 19
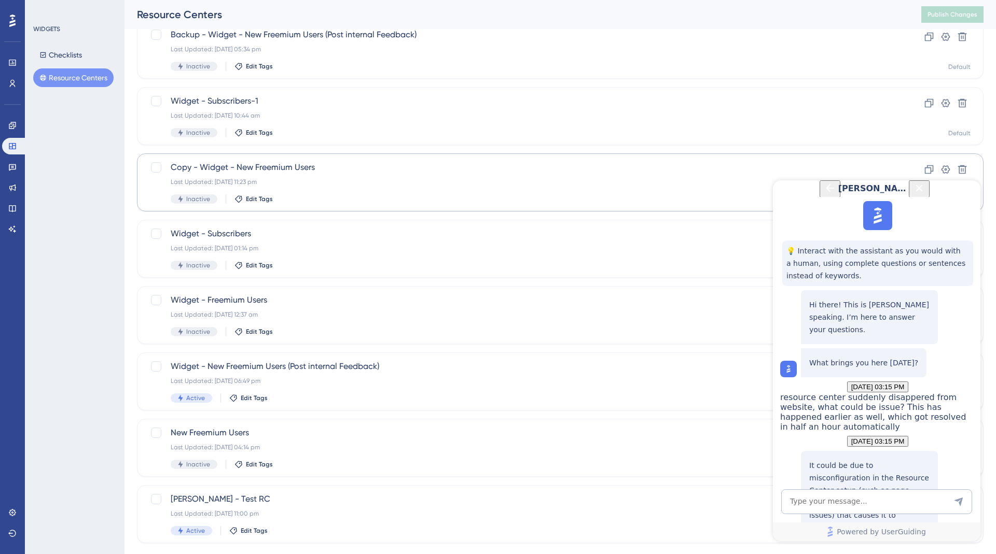
scroll to position [229, 0]
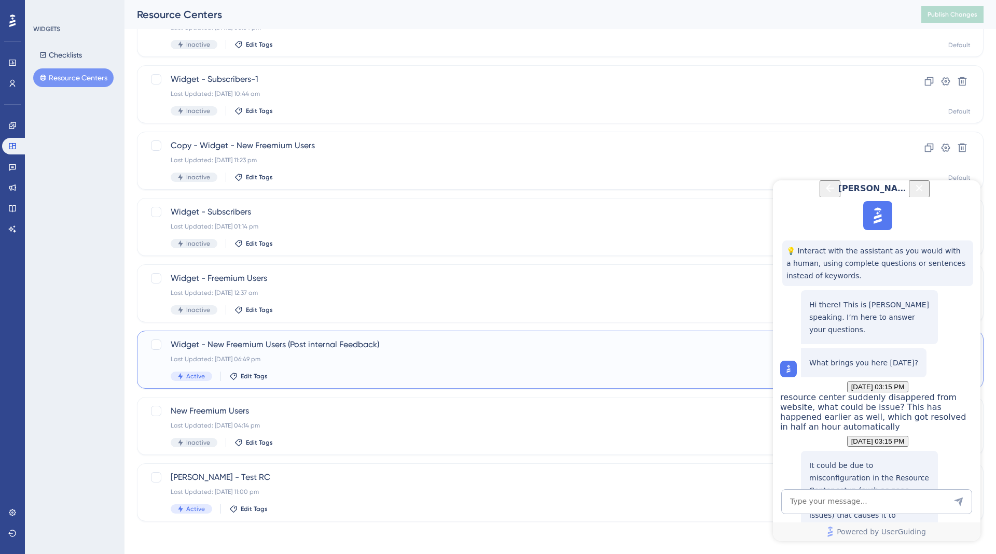
click at [296, 350] on span "Widget - New Freemium Users (Post internal Feedback)" at bounding box center [519, 345] width 696 height 12
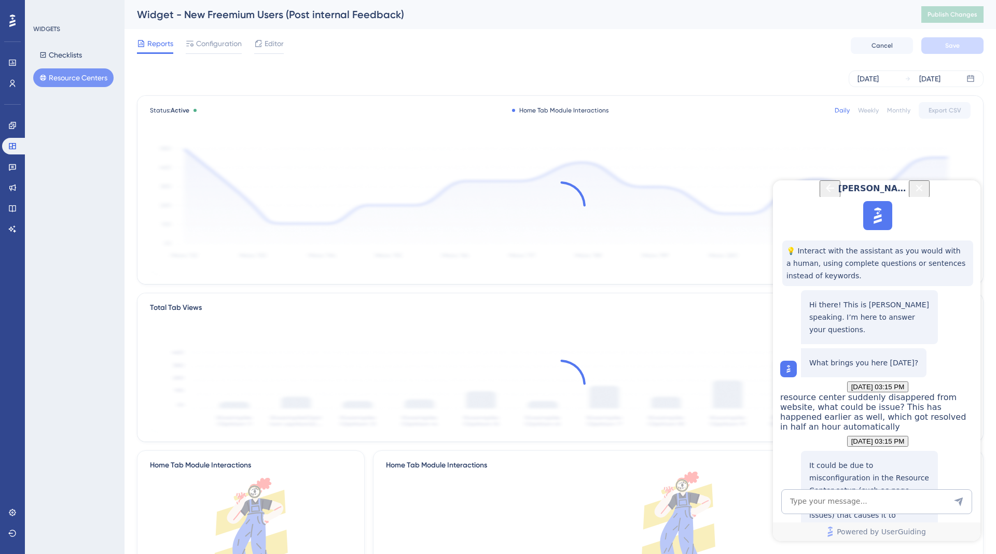
click at [824, 195] on icon "Back Button" at bounding box center [830, 188] width 12 height 12
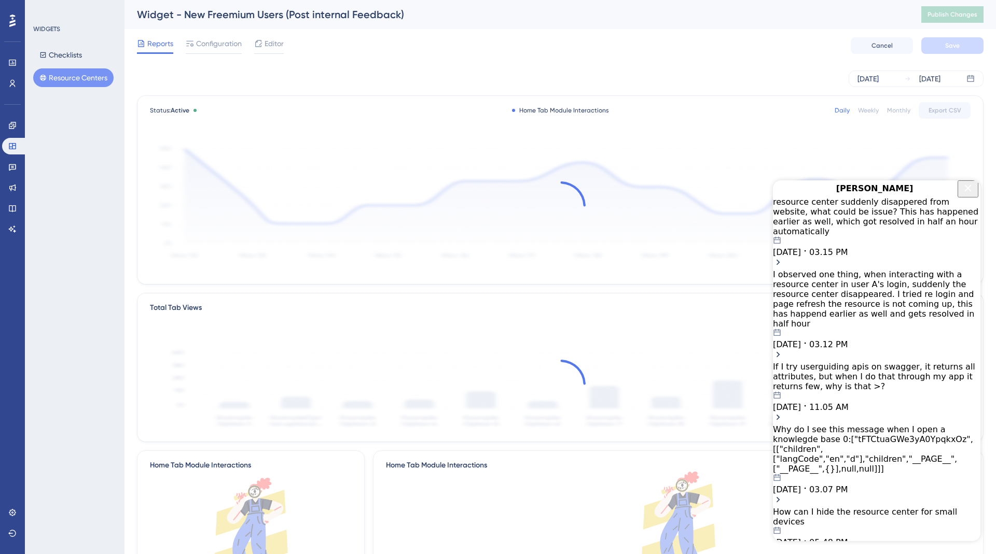
click at [968, 195] on icon "Close Button" at bounding box center [968, 188] width 12 height 12
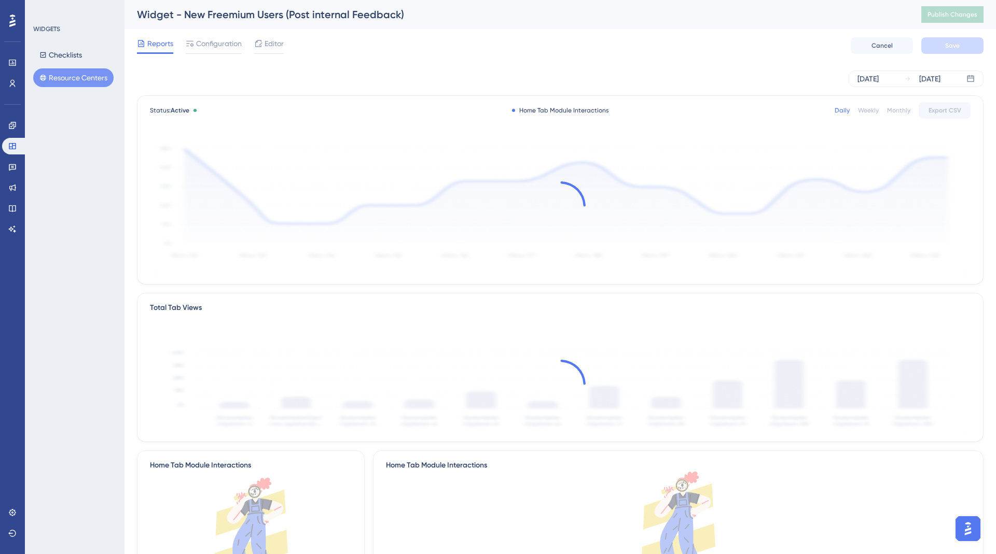
click at [79, 77] on button "Resource Centers" at bounding box center [73, 77] width 80 height 19
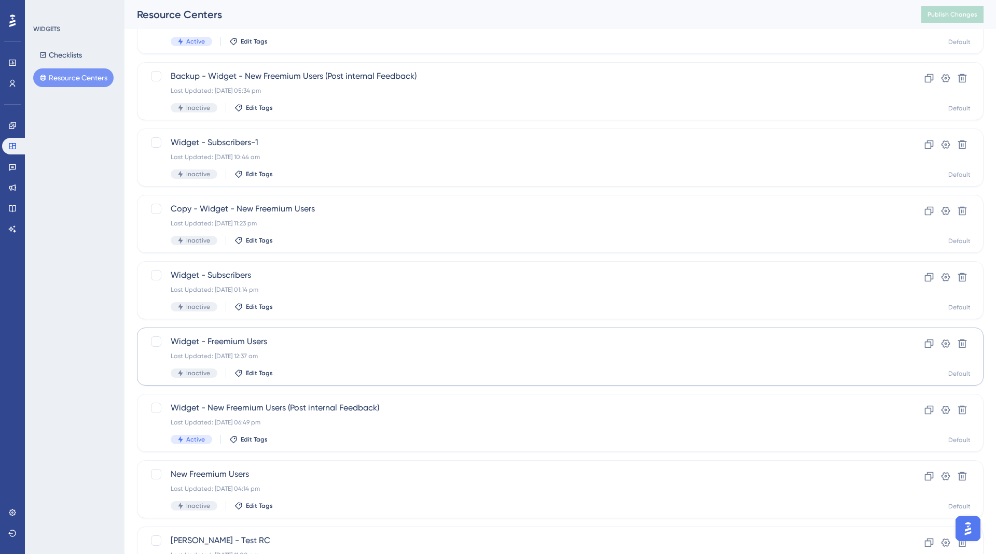
scroll to position [229, 0]
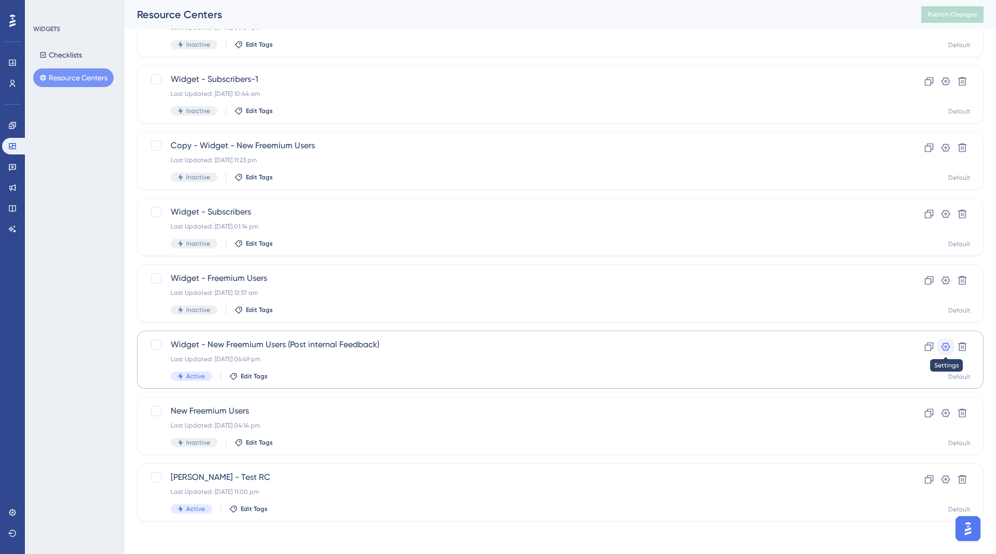
click at [947, 350] on icon at bounding box center [945, 347] width 9 height 8
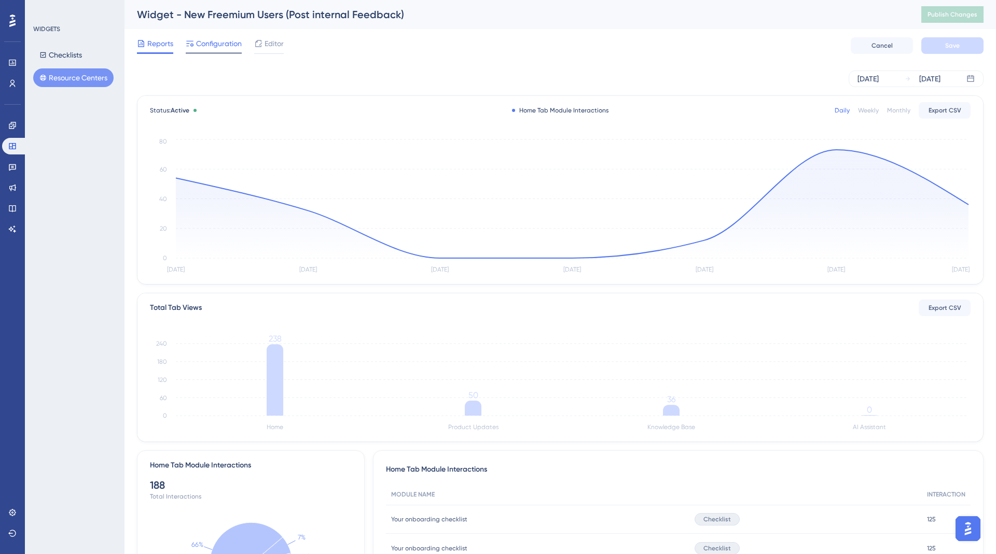
click at [211, 44] on span "Configuration" at bounding box center [219, 43] width 46 height 12
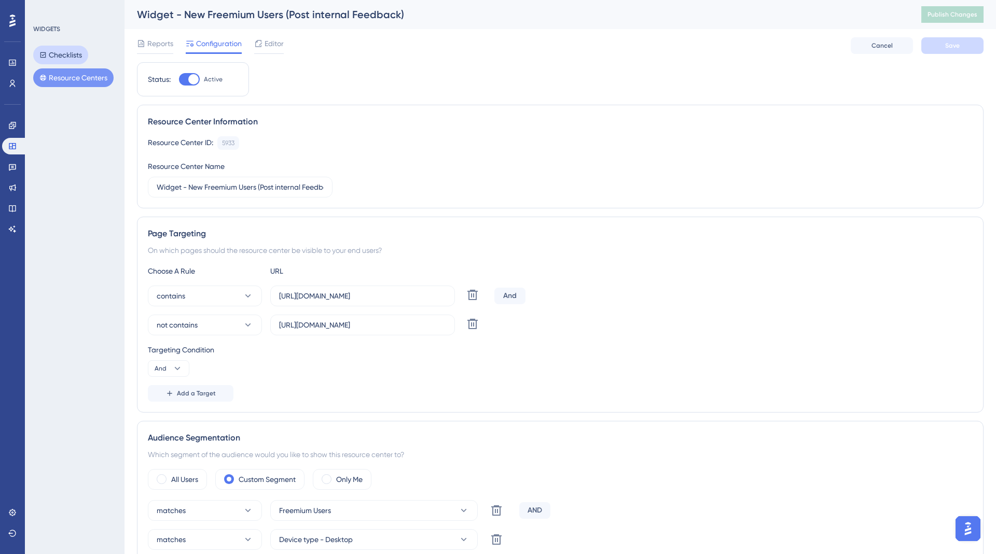
click at [65, 52] on button "Checklists" at bounding box center [60, 55] width 55 height 19
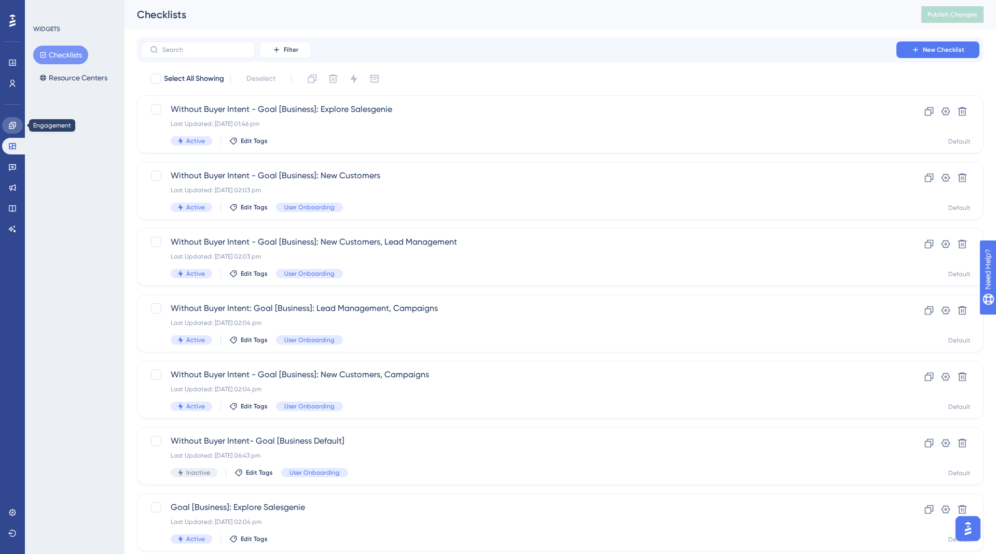
click at [8, 124] on icon at bounding box center [12, 125] width 8 height 8
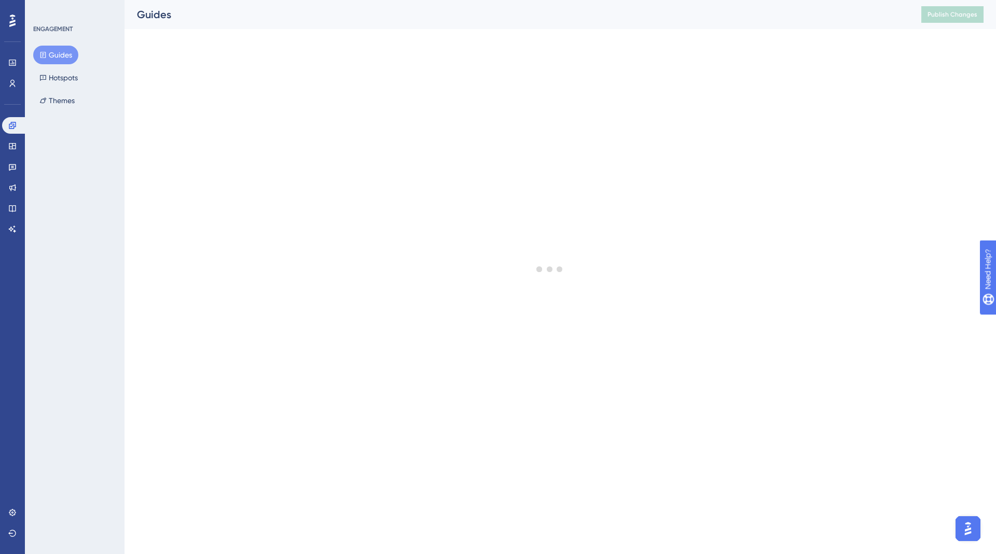
click at [59, 54] on button "Guides" at bounding box center [55, 55] width 45 height 19
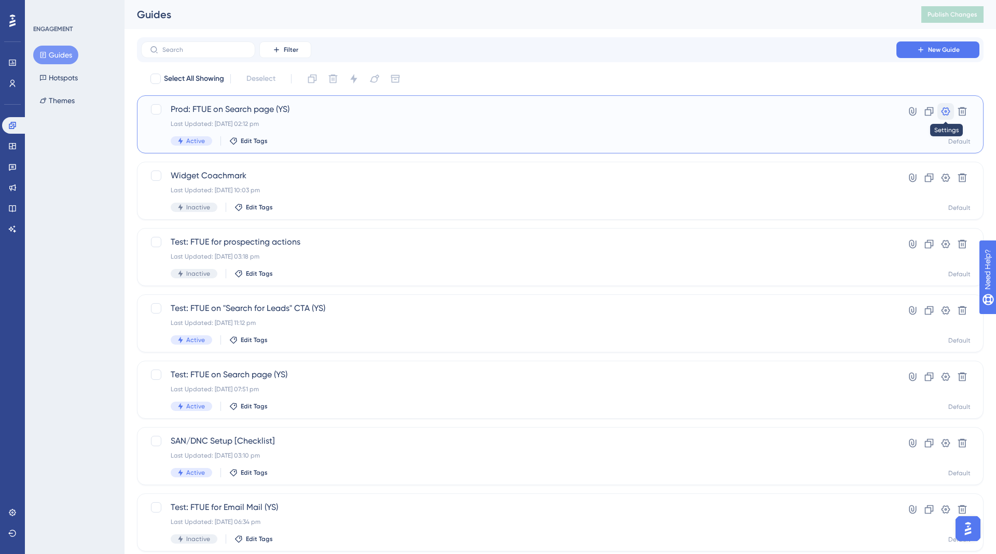
click at [942, 114] on icon at bounding box center [945, 111] width 10 height 10
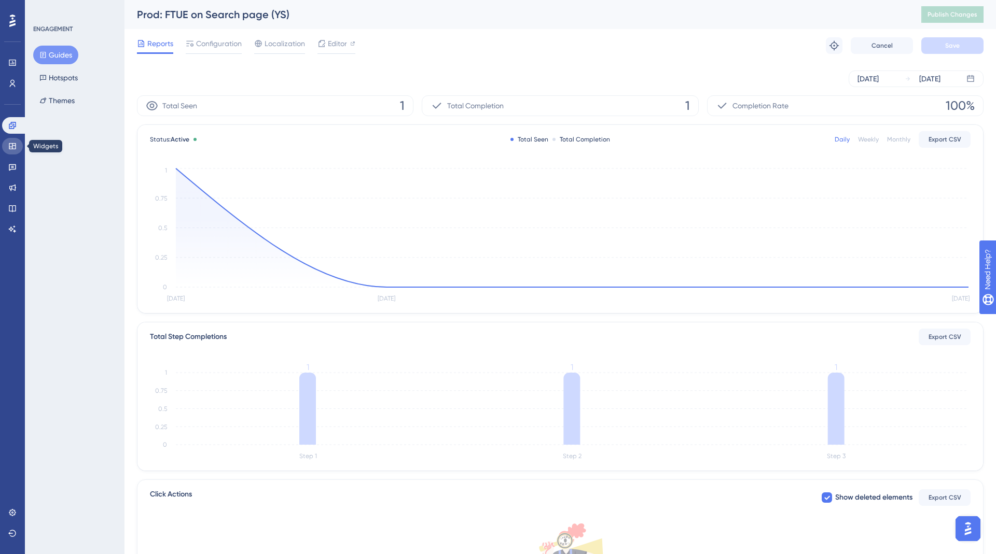
click at [13, 150] on link at bounding box center [12, 146] width 21 height 17
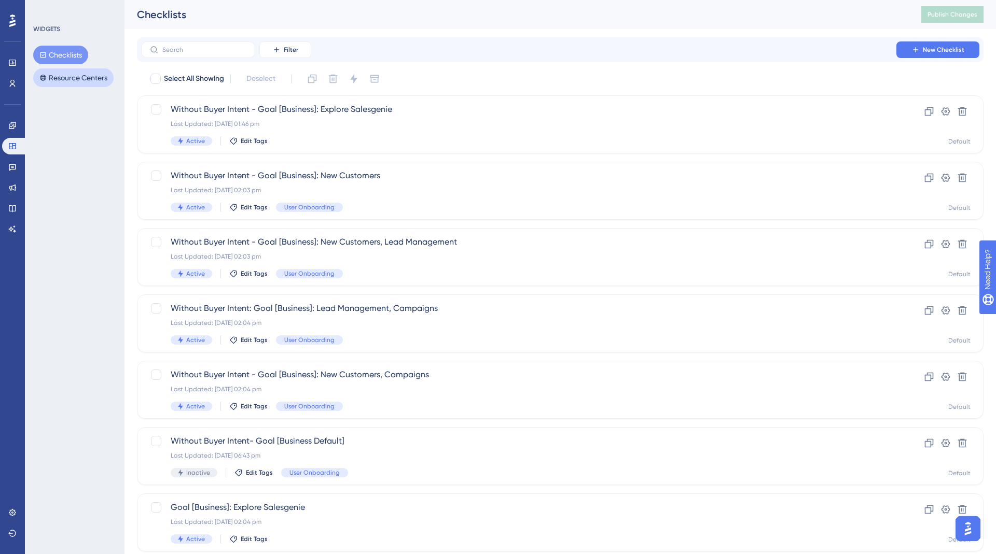
click at [63, 78] on button "Resource Centers" at bounding box center [73, 77] width 80 height 19
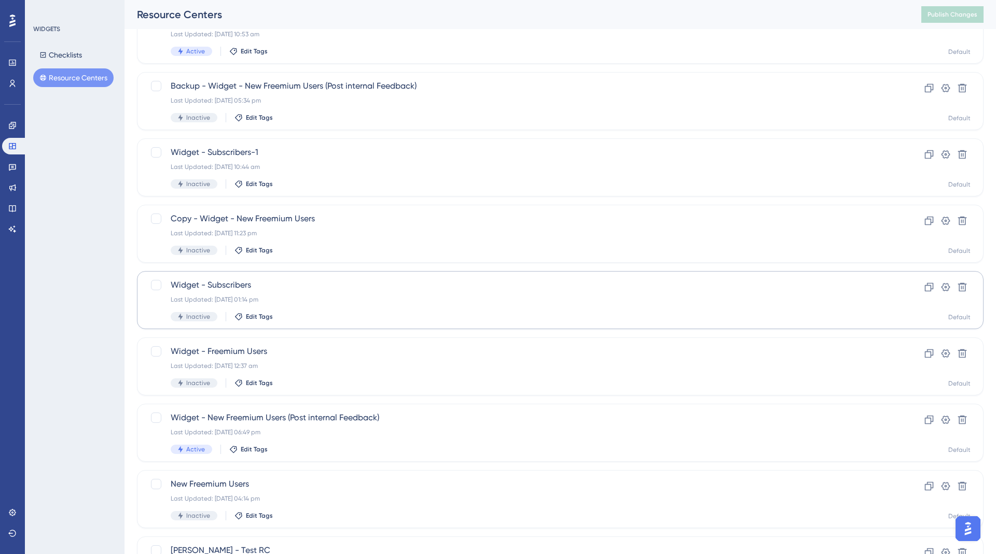
scroll to position [229, 0]
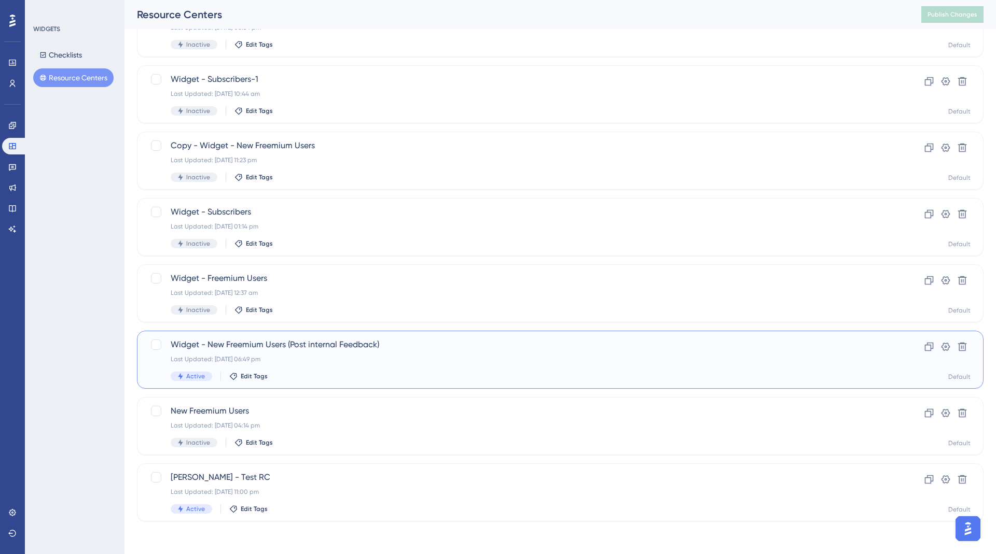
click at [312, 352] on div "Widget - New Freemium Users (Post internal Feedback) Last Updated: [DATE] 06:49…" at bounding box center [519, 360] width 696 height 43
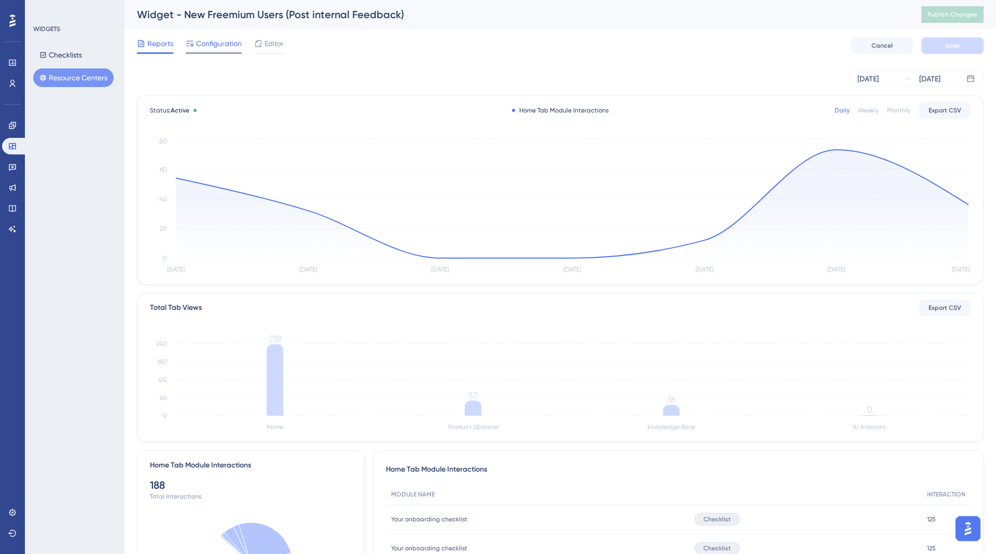
click at [207, 48] on span "Configuration" at bounding box center [219, 43] width 46 height 12
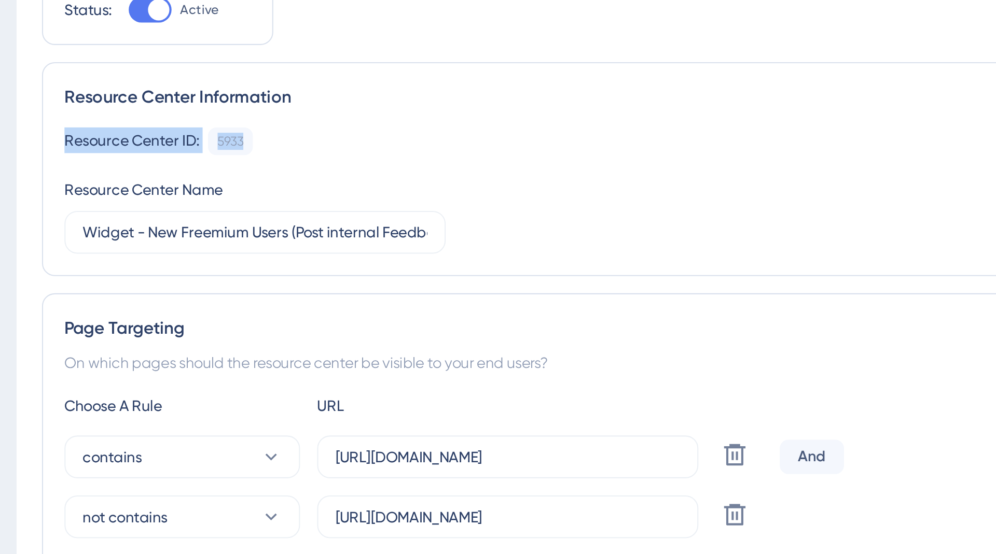
drag, startPoint x: 146, startPoint y: 142, endPoint x: 241, endPoint y: 142, distance: 95.4
click at [242, 142] on div "Resource Center Information Resource Center ID: 5933 Copy Resource Center Name …" at bounding box center [560, 157] width 846 height 104
copy div "Resource Center ID: 5933"
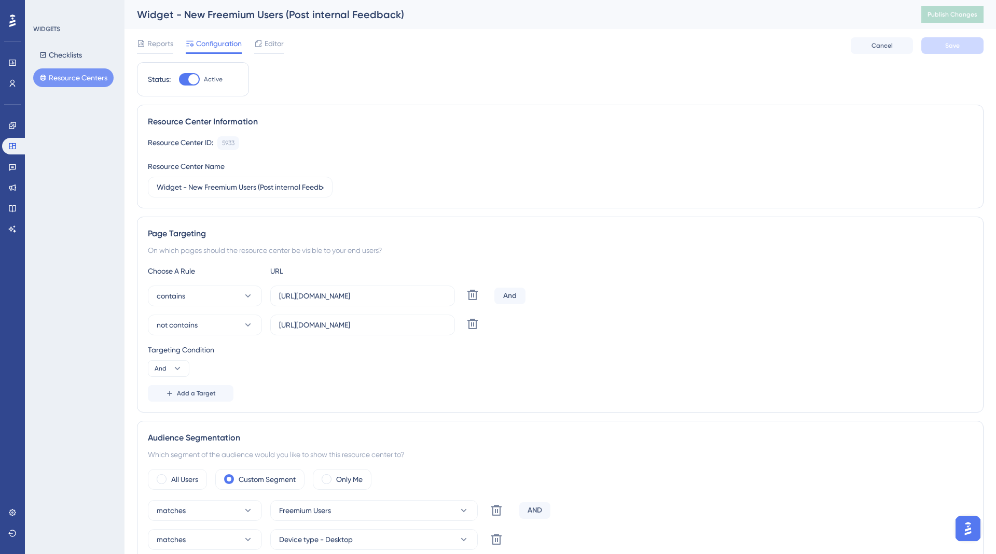
click at [252, 155] on div "Resource Center ID: 5933 Copy Resource Center Name Widget - New Freemium Users …" at bounding box center [560, 166] width 825 height 61
click at [266, 45] on span "Editor" at bounding box center [274, 43] width 19 height 12
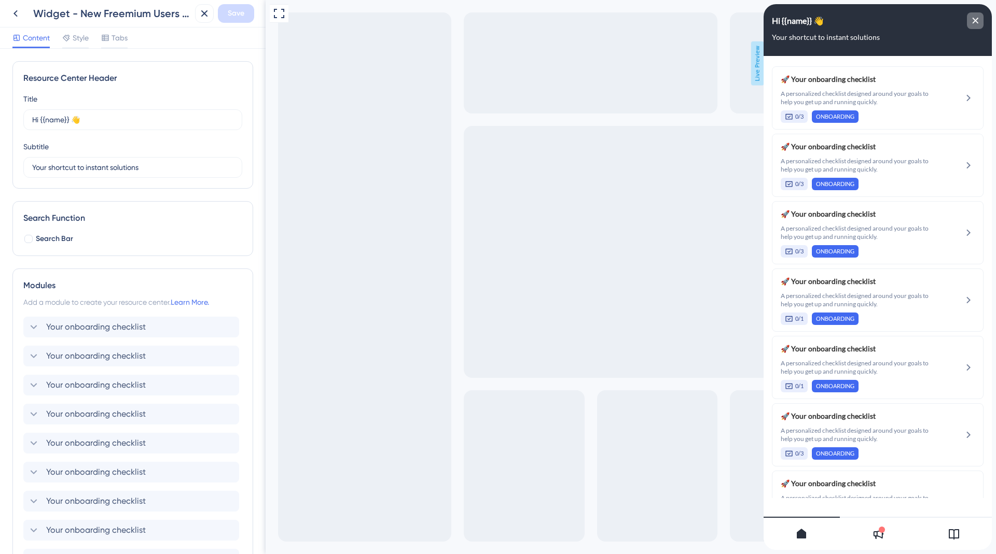
click at [981, 21] on div "close resource center" at bounding box center [975, 20] width 17 height 17
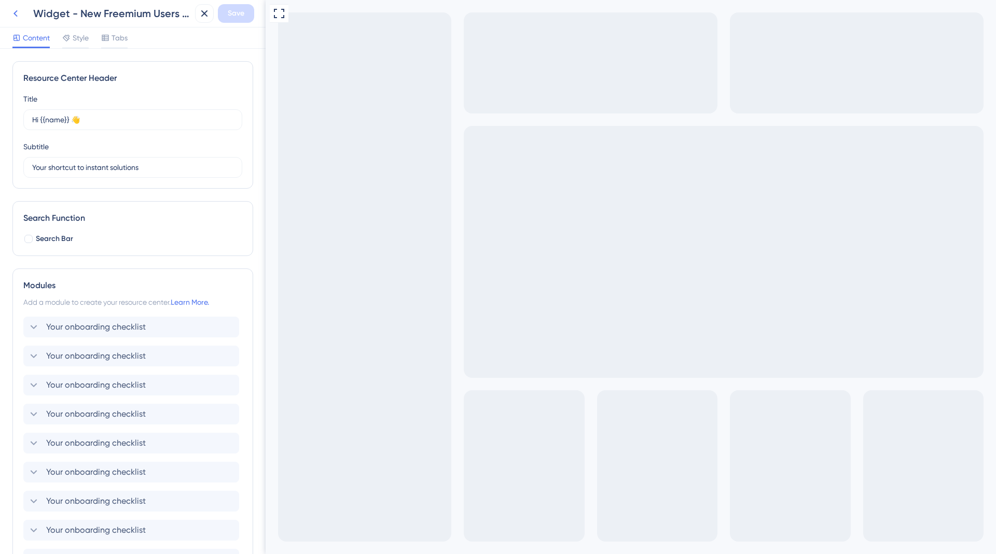
click at [13, 15] on icon at bounding box center [15, 13] width 12 height 12
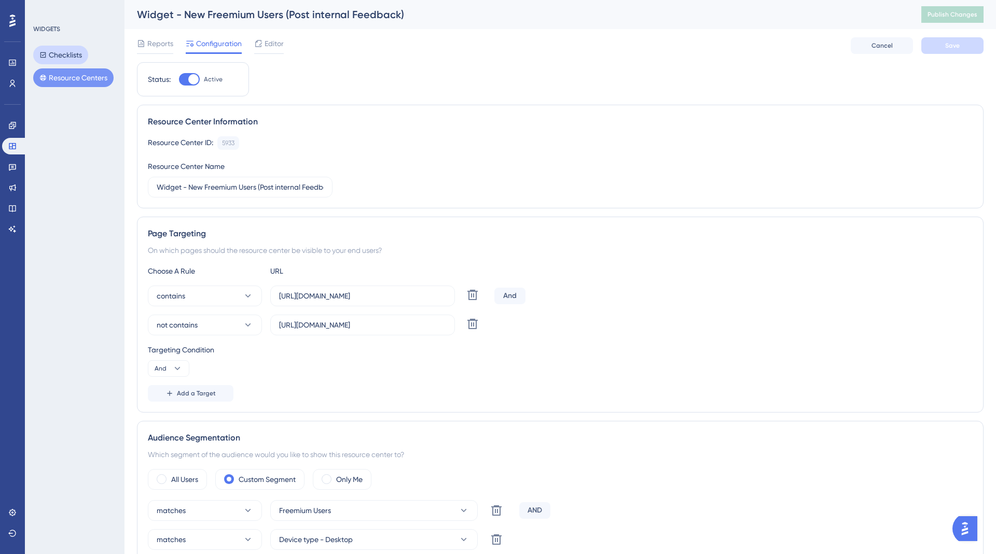
click at [53, 52] on button "Checklists" at bounding box center [60, 55] width 55 height 19
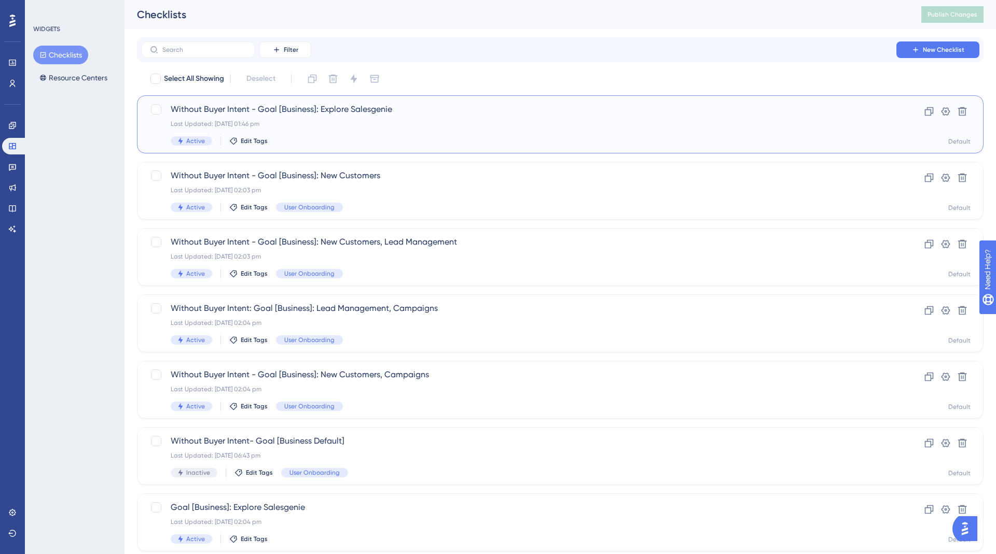
click at [349, 120] on div "Last Updated: [DATE] 01:46 pm" at bounding box center [519, 124] width 696 height 8
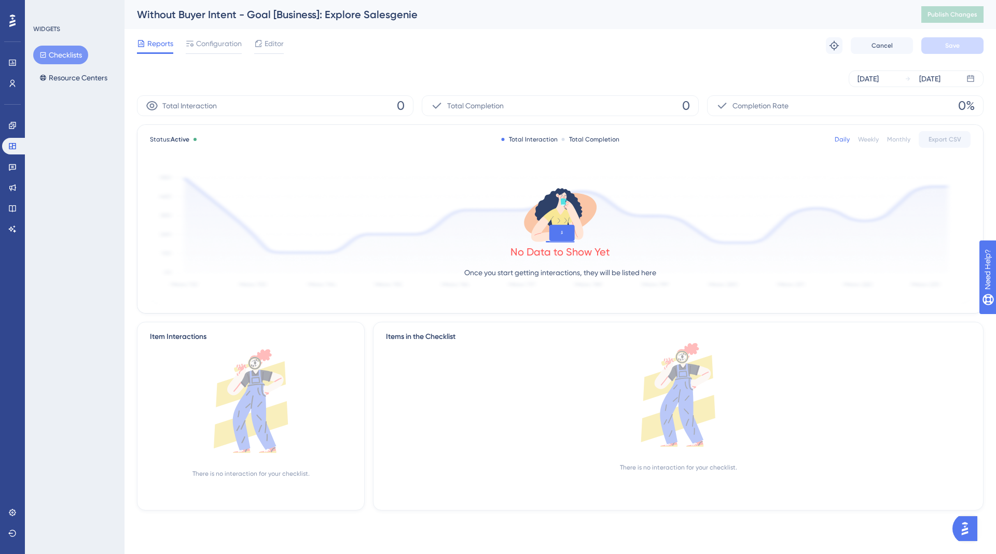
click at [79, 58] on button "Checklists" at bounding box center [60, 55] width 55 height 19
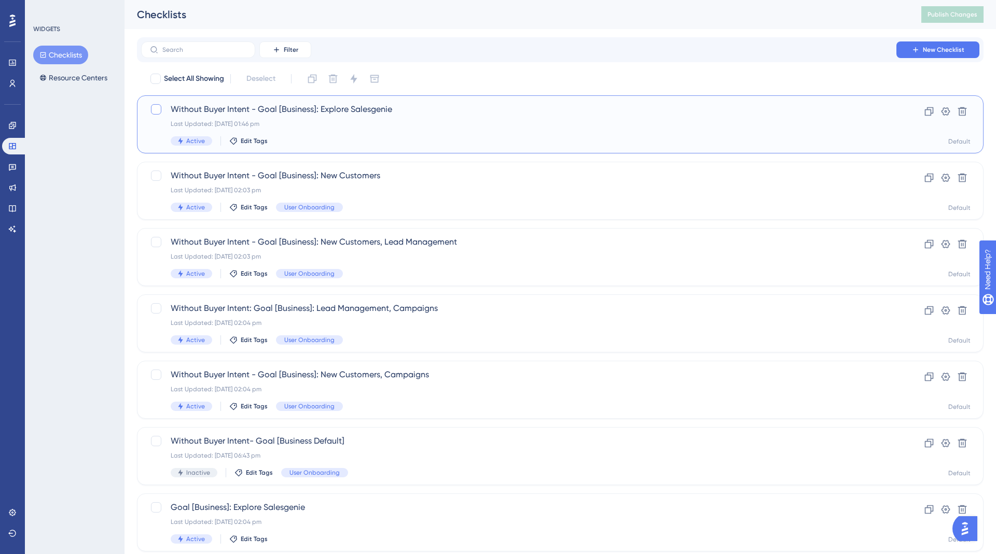
click at [158, 112] on div at bounding box center [156, 109] width 10 height 10
click at [154, 107] on icon at bounding box center [156, 109] width 6 height 8
checkbox input "false"
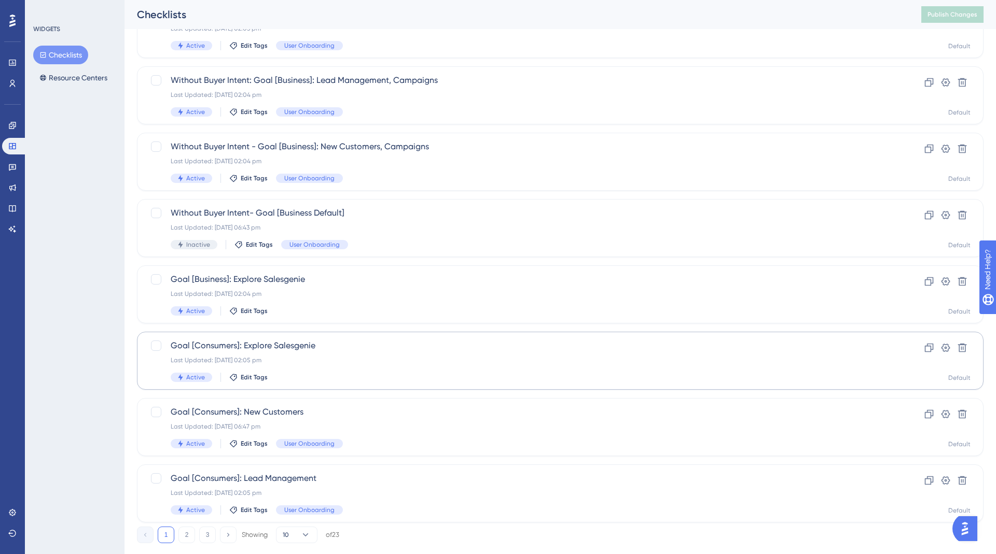
scroll to position [250, 0]
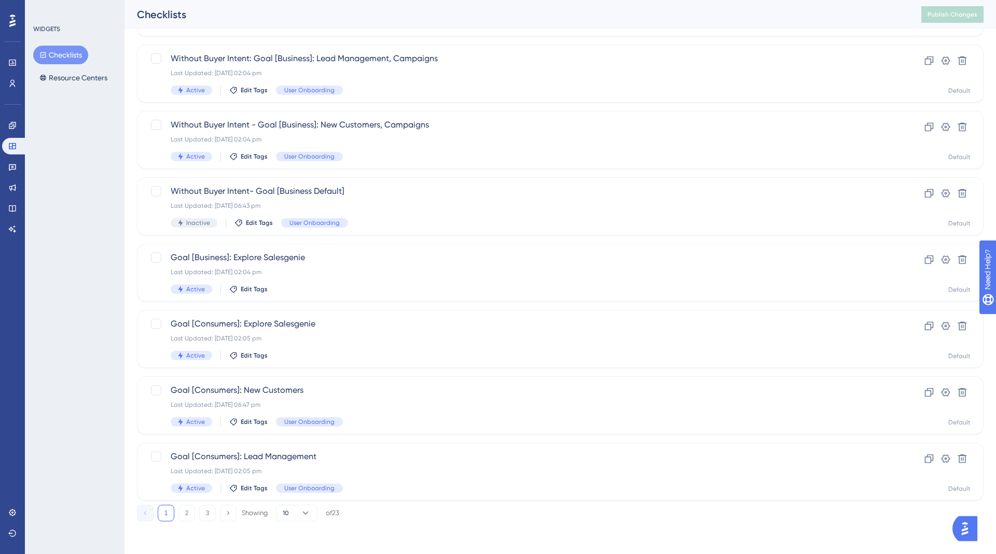
click at [182, 522] on div "Performance Users Engagement Widgets Feedback Product Updates Knowledge Base AI…" at bounding box center [559, 162] width 871 height 751
click at [185, 516] on button "2" at bounding box center [186, 513] width 17 height 17
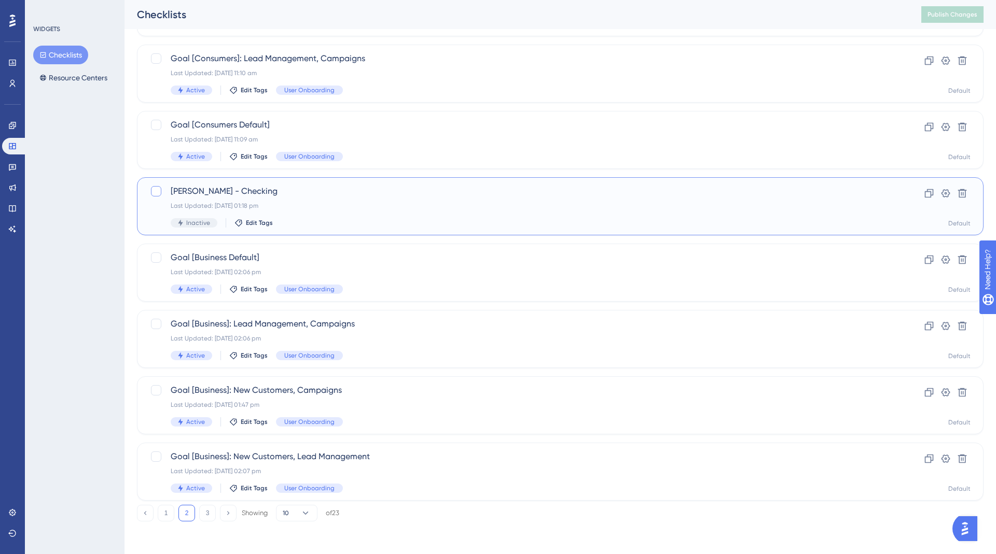
click at [153, 194] on div at bounding box center [156, 191] width 10 height 10
checkbox input "true"
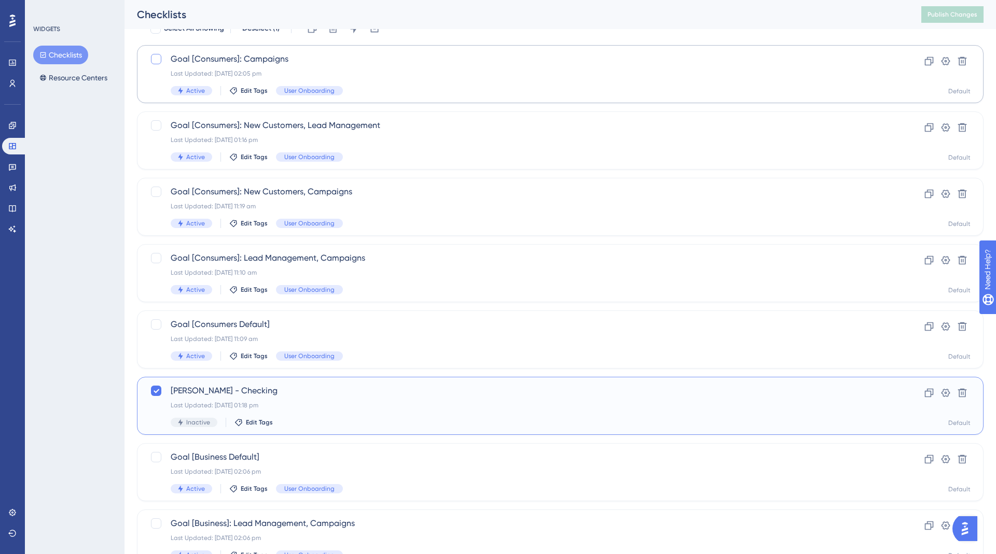
scroll to position [0, 0]
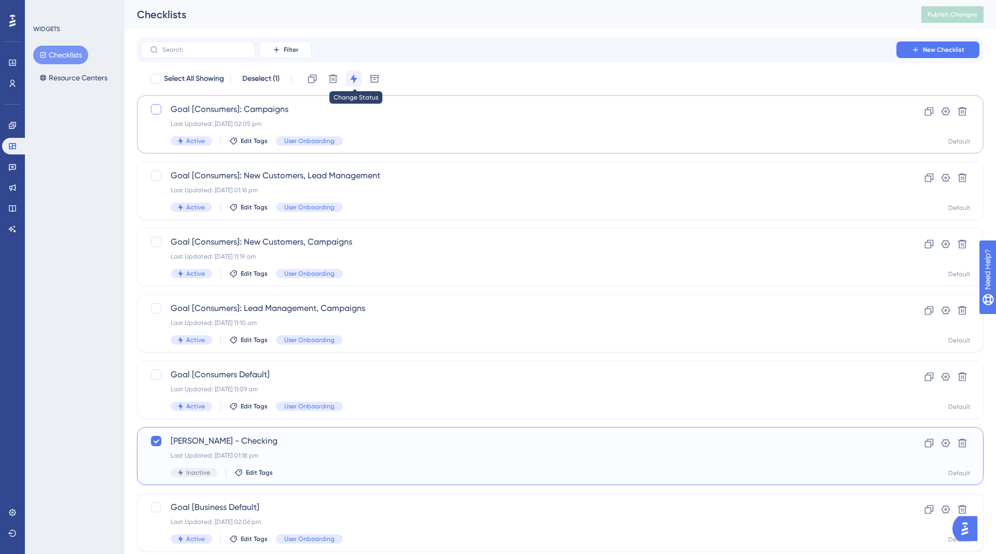
click at [352, 81] on icon at bounding box center [354, 79] width 10 height 10
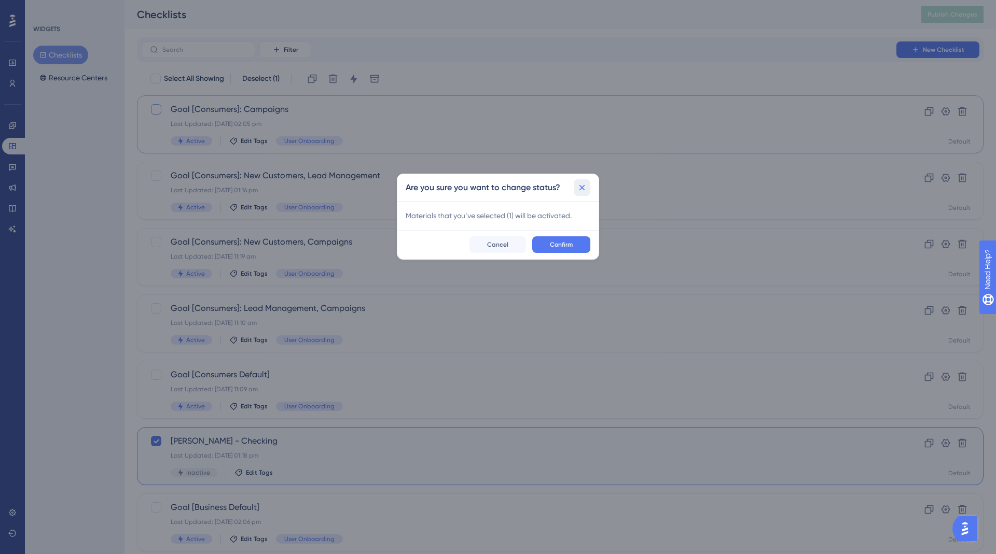
click at [583, 186] on icon at bounding box center [582, 188] width 6 height 6
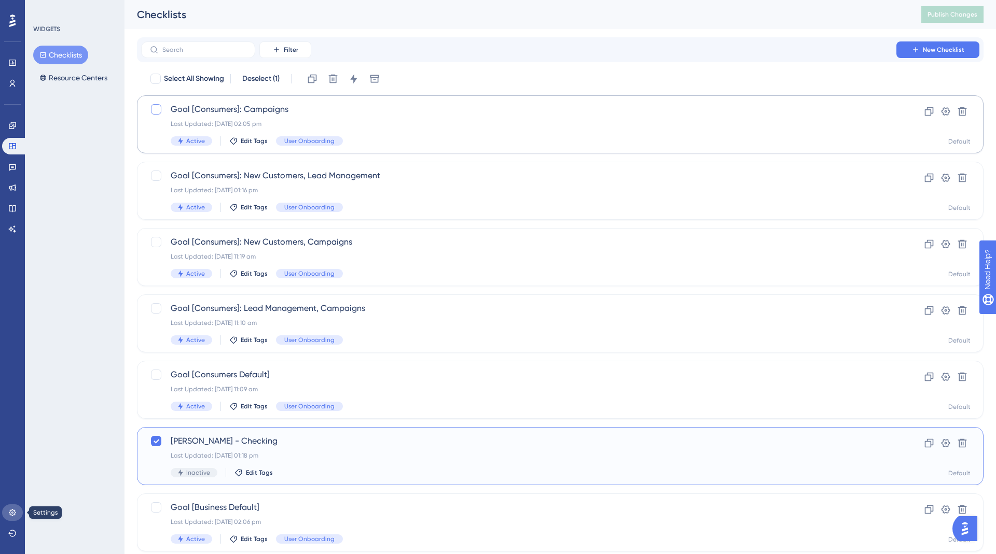
click at [15, 515] on icon at bounding box center [12, 513] width 8 height 8
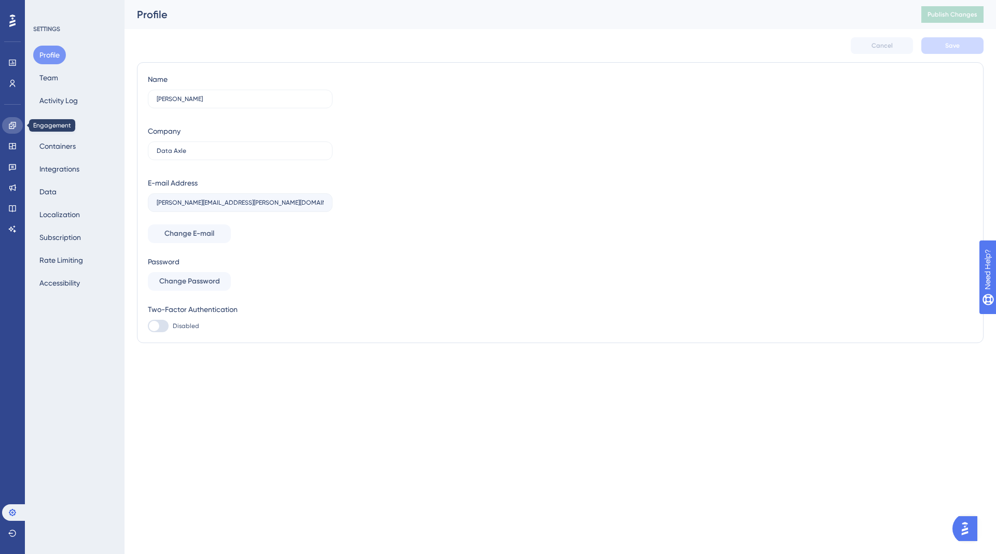
click at [15, 129] on icon at bounding box center [12, 125] width 8 height 8
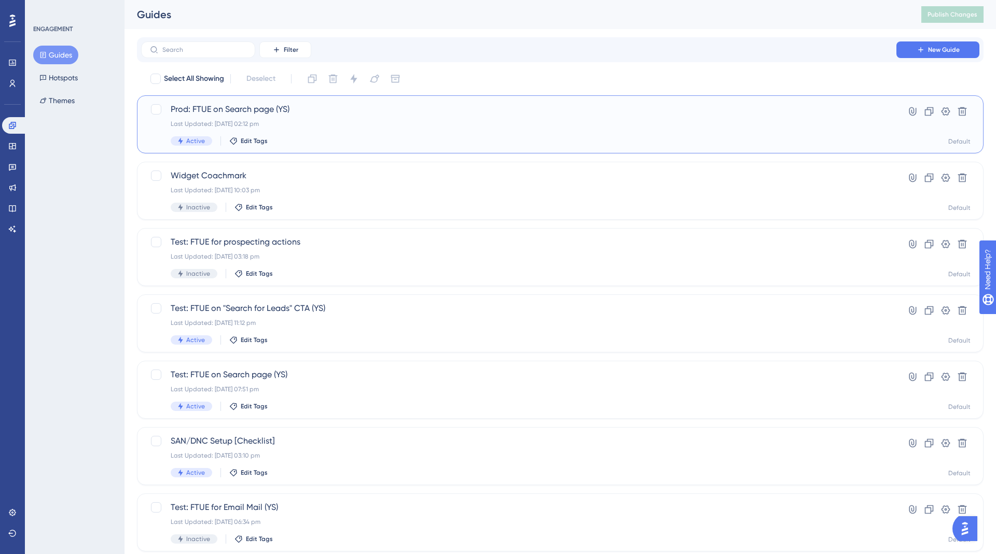
click at [350, 135] on div "Prod: FTUE on Search page (YS) Last Updated: [DATE] 02:12 pm Active Edit Tags" at bounding box center [519, 124] width 696 height 43
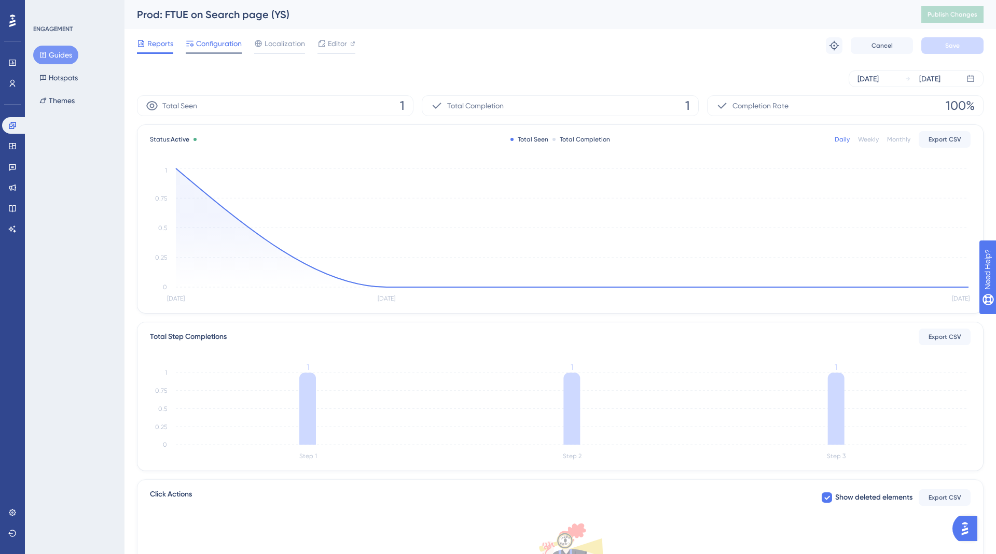
click at [218, 46] on span "Configuration" at bounding box center [219, 43] width 46 height 12
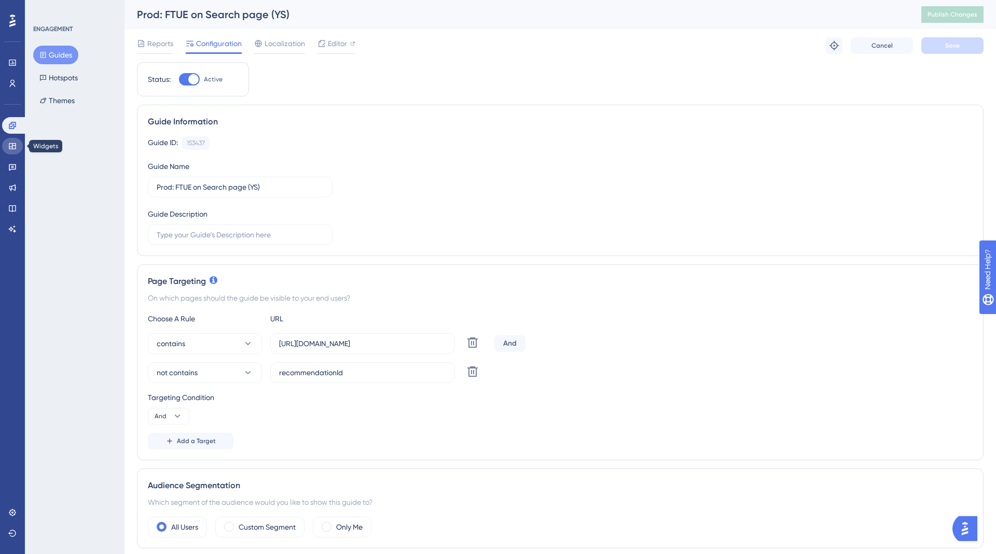
click at [12, 148] on icon at bounding box center [12, 146] width 7 height 6
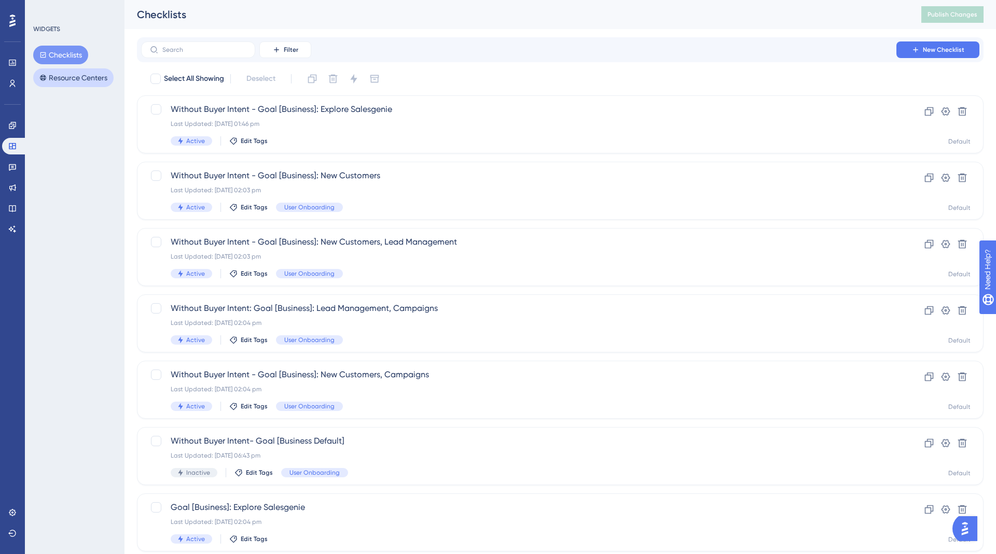
click at [65, 75] on button "Resource Centers" at bounding box center [73, 77] width 80 height 19
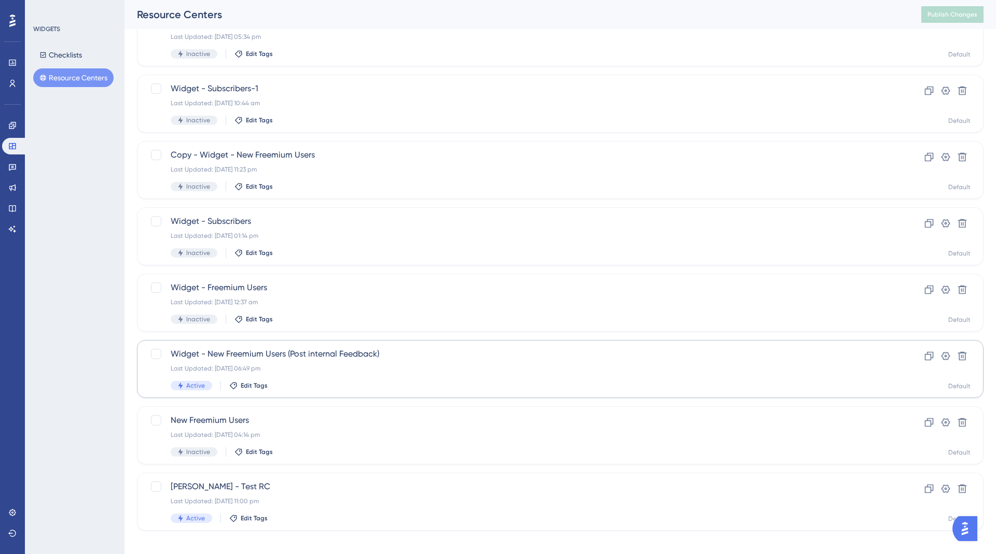
scroll to position [229, 0]
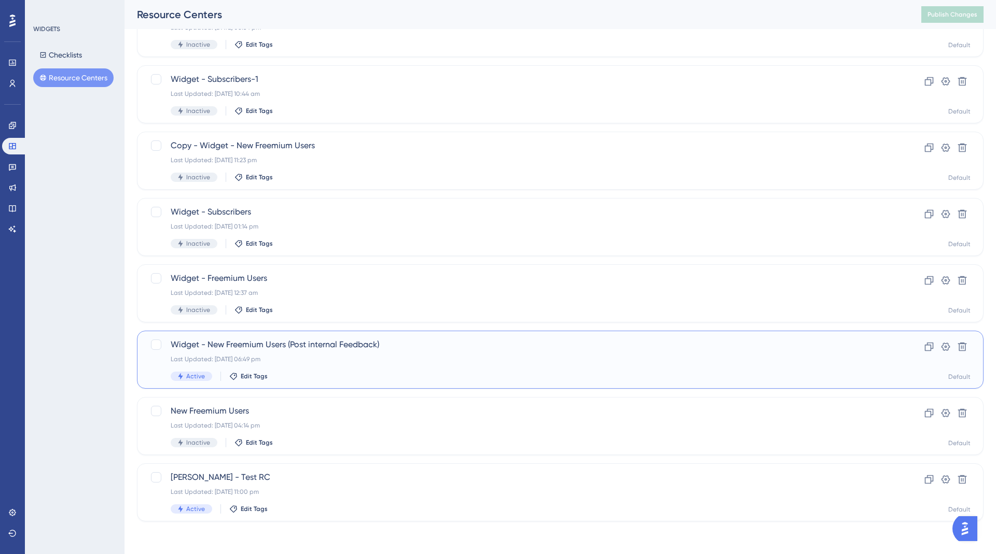
click at [282, 355] on div "Last Updated: [DATE] 06:49 pm" at bounding box center [519, 359] width 696 height 8
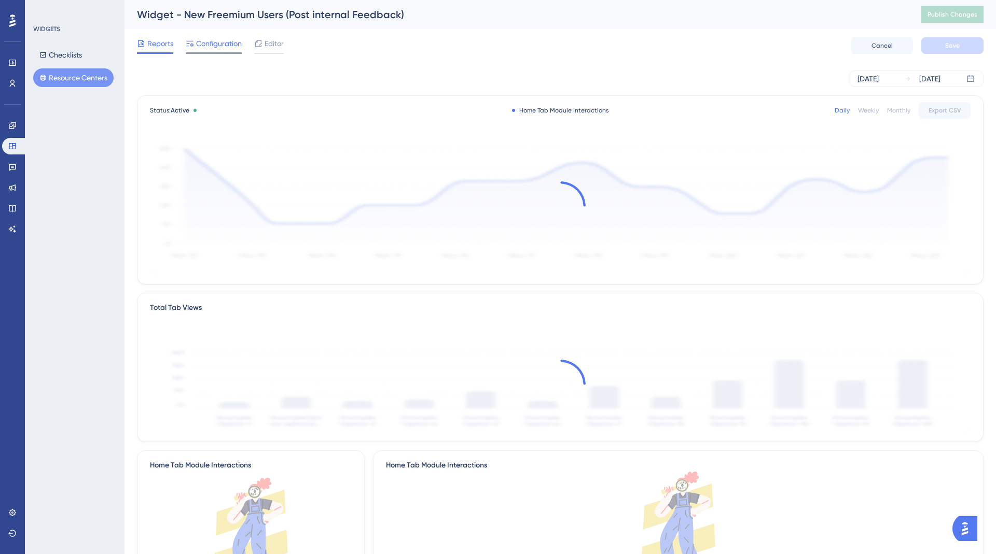
click at [210, 40] on span "Configuration" at bounding box center [219, 43] width 46 height 12
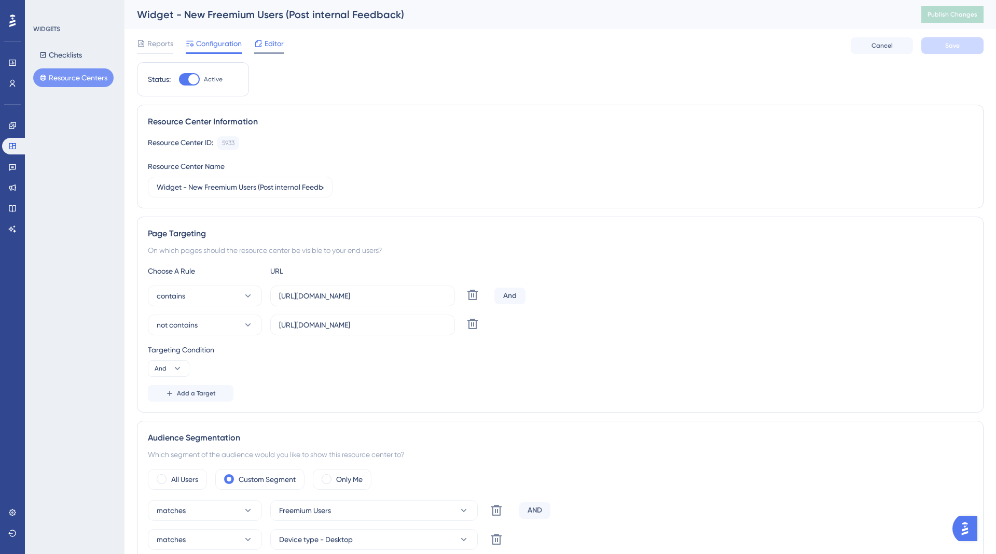
click at [270, 38] on span "Editor" at bounding box center [274, 43] width 19 height 12
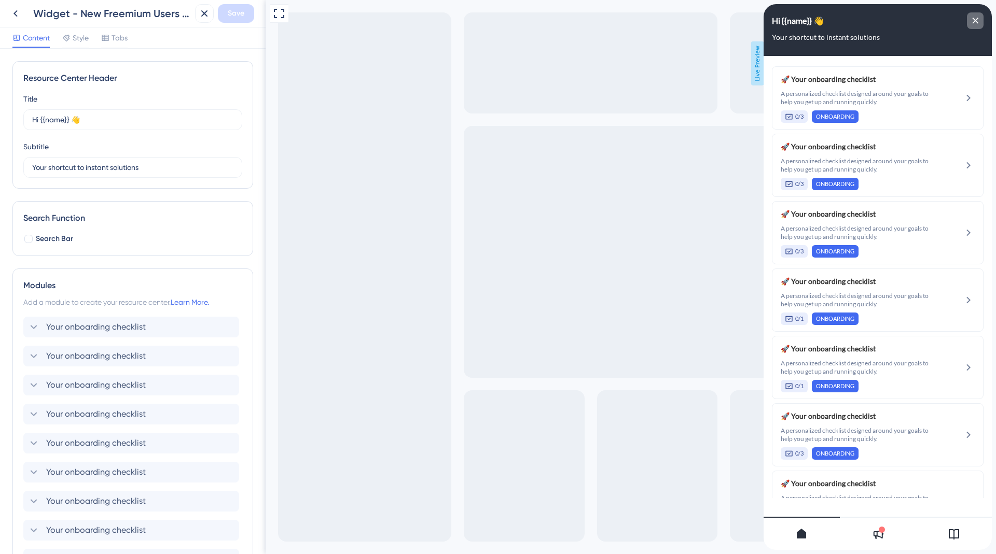
click at [977, 22] on icon "close resource center" at bounding box center [976, 21] width 6 height 6
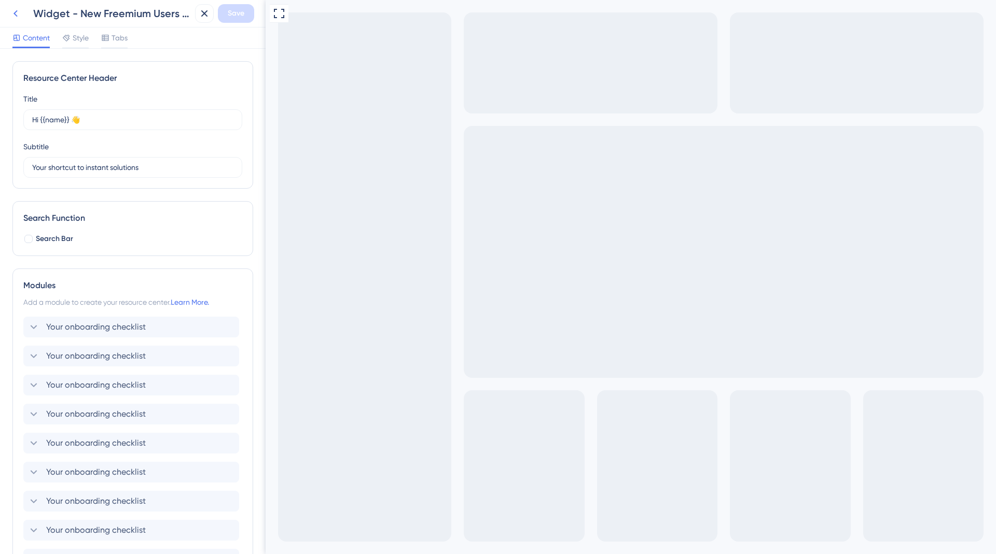
click at [11, 12] on icon at bounding box center [15, 13] width 12 height 12
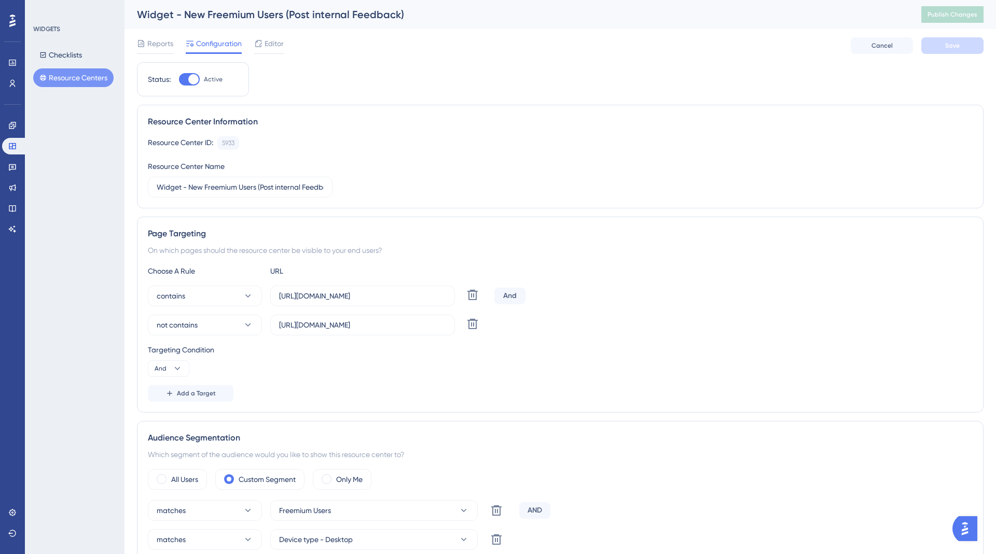
click at [57, 81] on button "Resource Centers" at bounding box center [73, 77] width 80 height 19
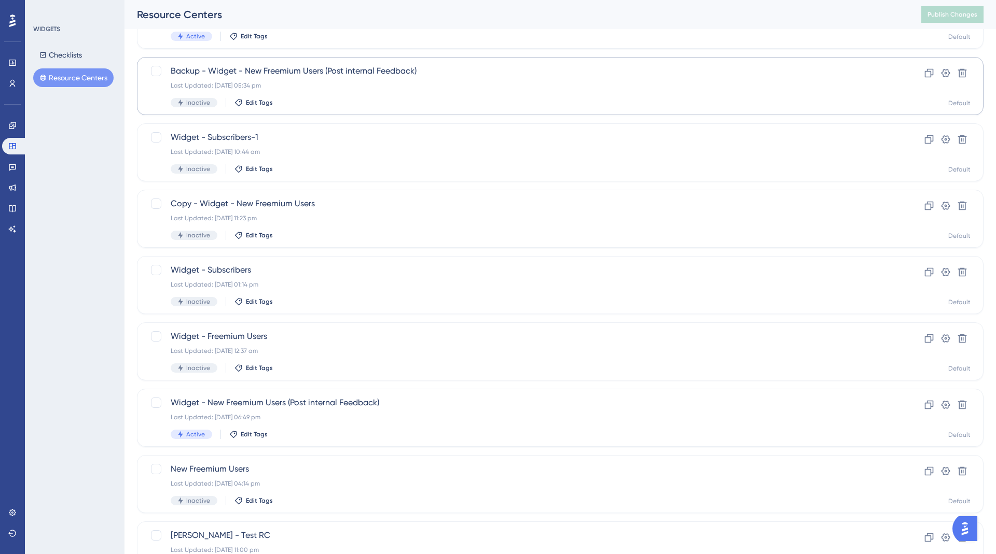
scroll to position [229, 0]
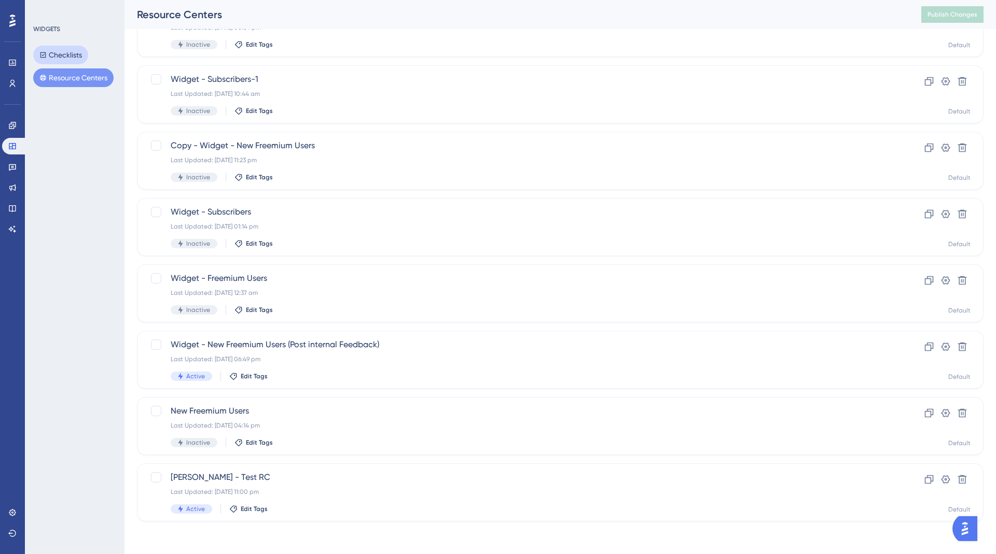
click at [61, 50] on button "Checklists" at bounding box center [60, 55] width 55 height 19
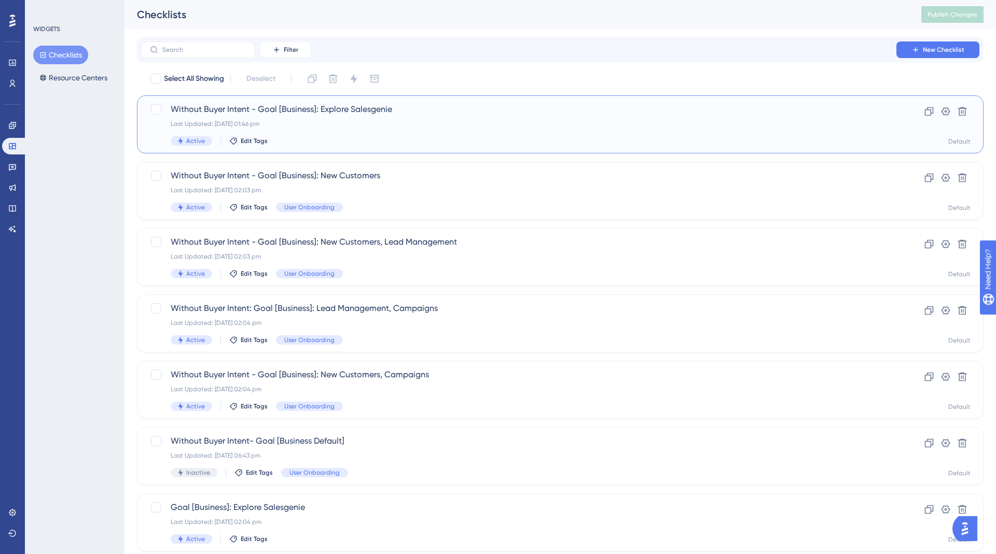
click at [367, 120] on div "Last Updated: [DATE] 01:46 pm" at bounding box center [519, 124] width 696 height 8
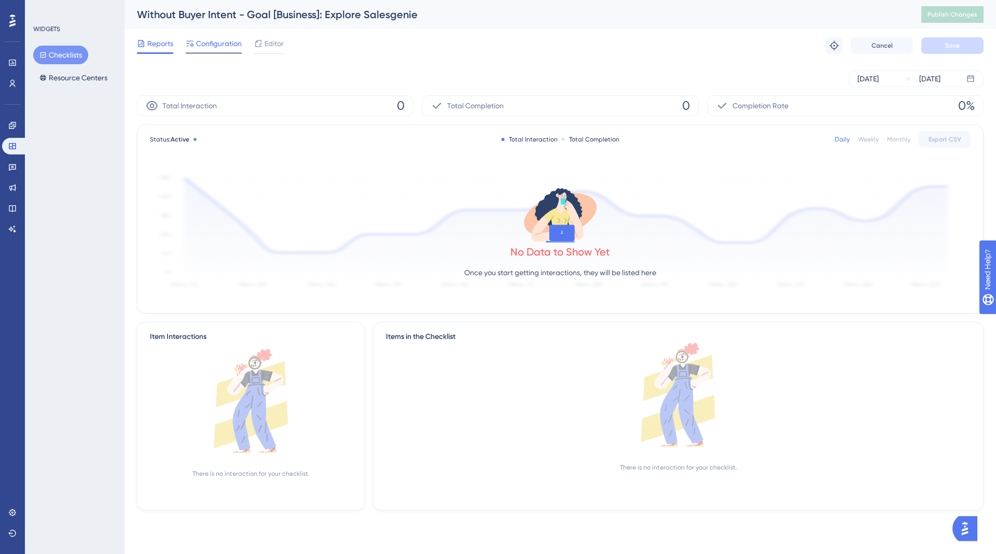
click at [222, 48] on span "Configuration" at bounding box center [219, 43] width 46 height 12
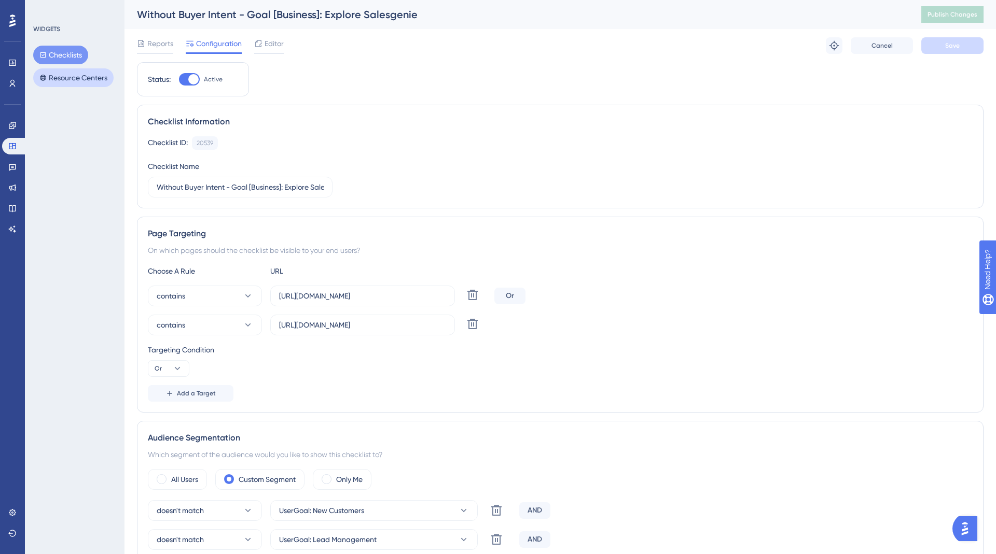
click at [68, 85] on button "Resource Centers" at bounding box center [73, 77] width 80 height 19
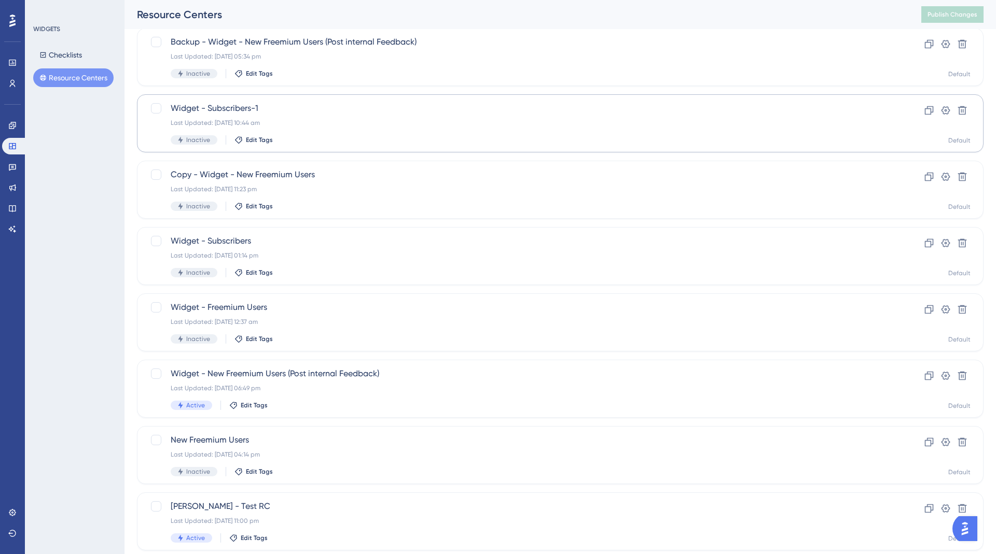
scroll to position [189, 0]
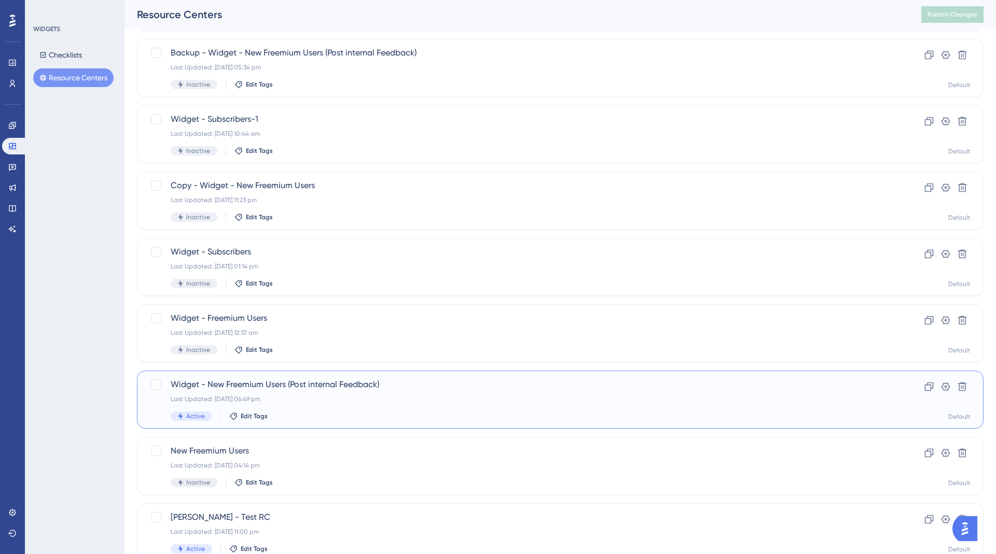
click at [333, 392] on div "Widget - New Freemium Users (Post internal Feedback) Last Updated: [DATE] 06:49…" at bounding box center [519, 400] width 696 height 43
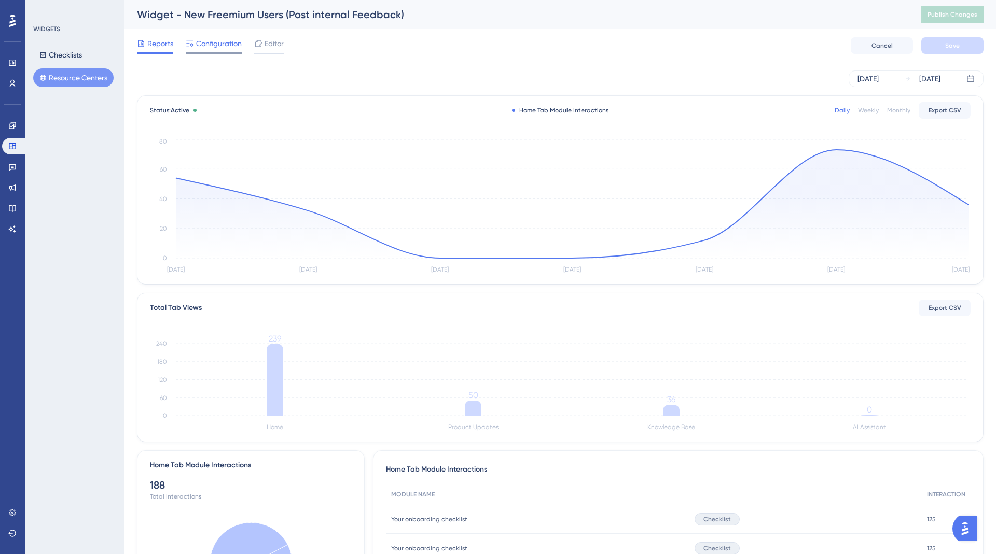
click at [209, 50] on div "Configuration" at bounding box center [214, 45] width 56 height 17
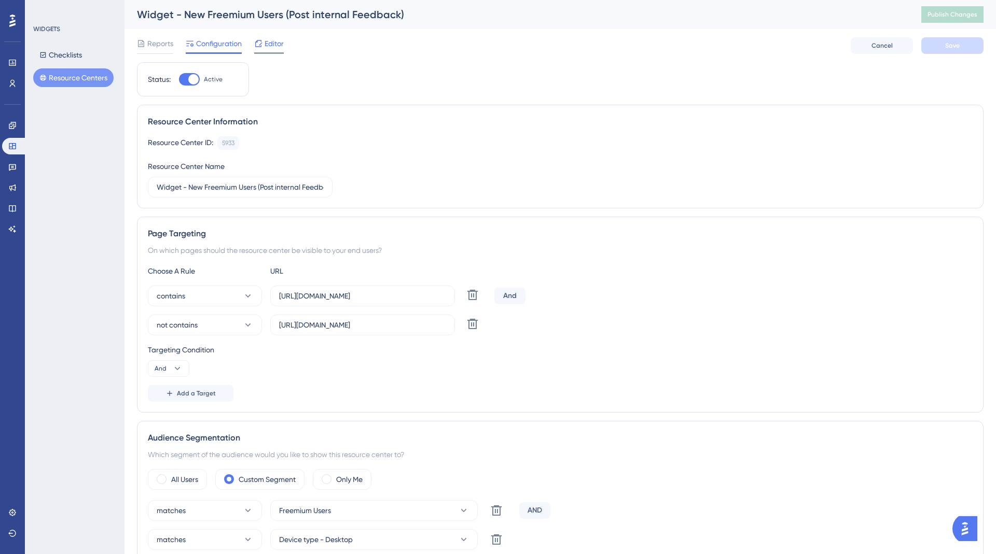
click at [262, 46] on icon at bounding box center [258, 43] width 8 height 8
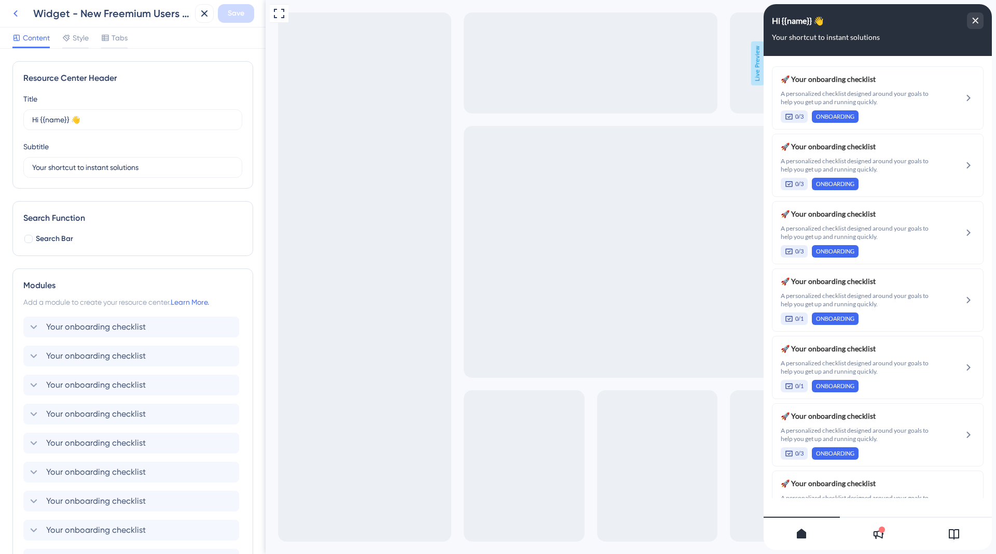
click at [19, 14] on icon at bounding box center [15, 13] width 12 height 12
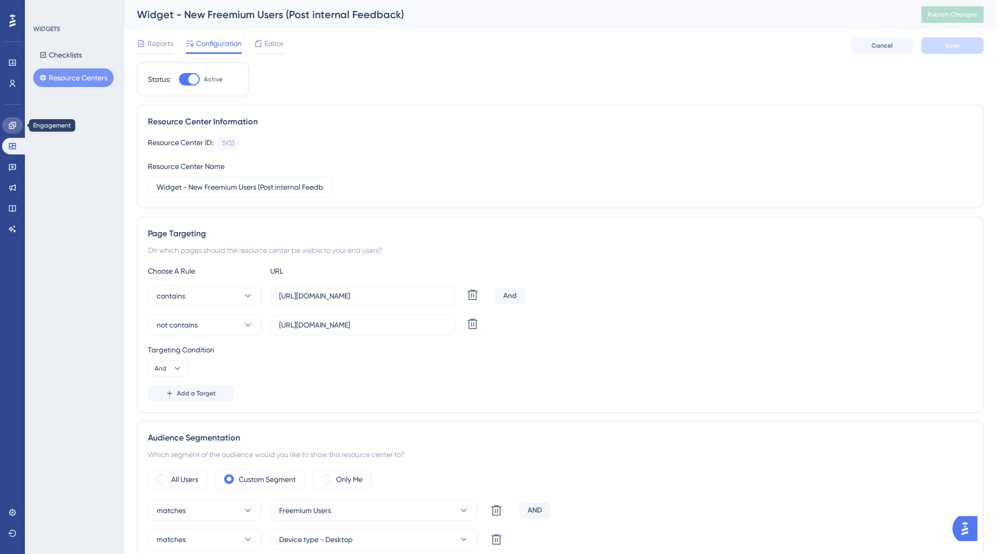
click at [13, 127] on icon at bounding box center [12, 125] width 7 height 7
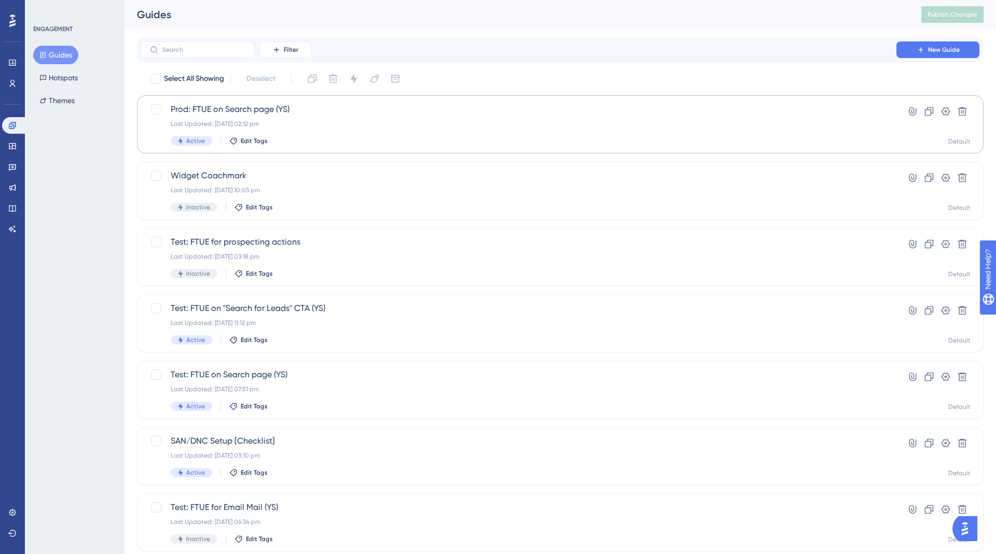
click at [293, 120] on div "Last Updated: [DATE] 02:12 pm" at bounding box center [519, 124] width 696 height 8
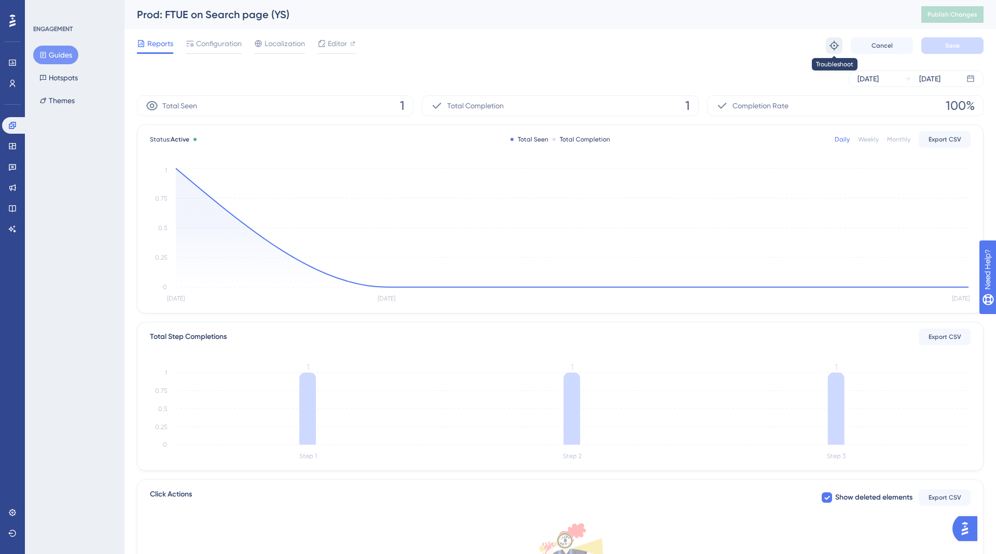
click at [831, 50] on icon at bounding box center [834, 45] width 10 height 10
